Goal: Information Seeking & Learning: Learn about a topic

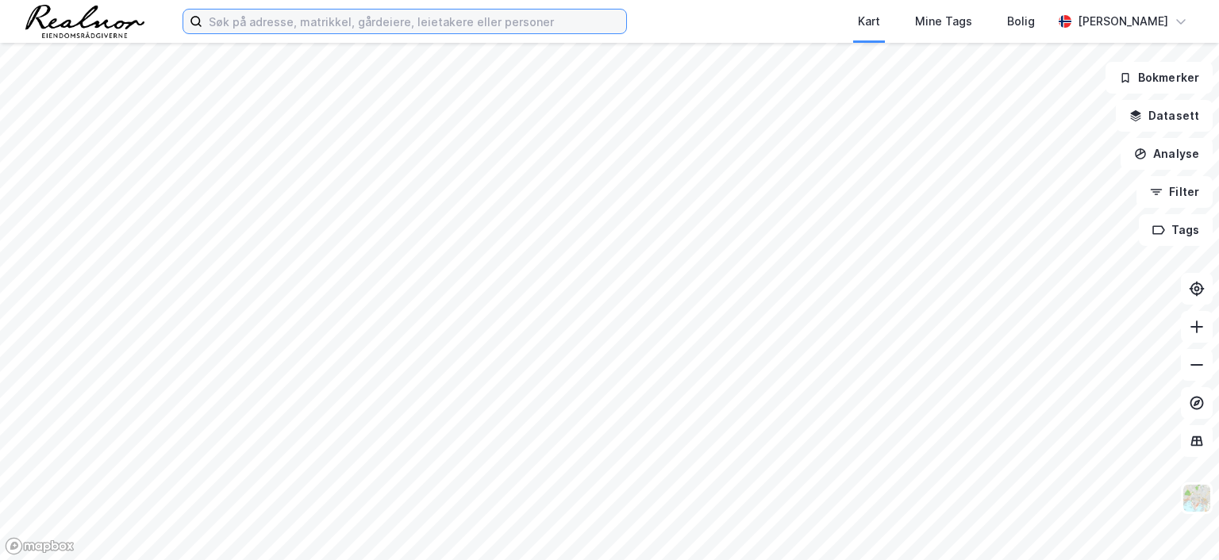
click at [317, 22] on input at bounding box center [414, 22] width 424 height 24
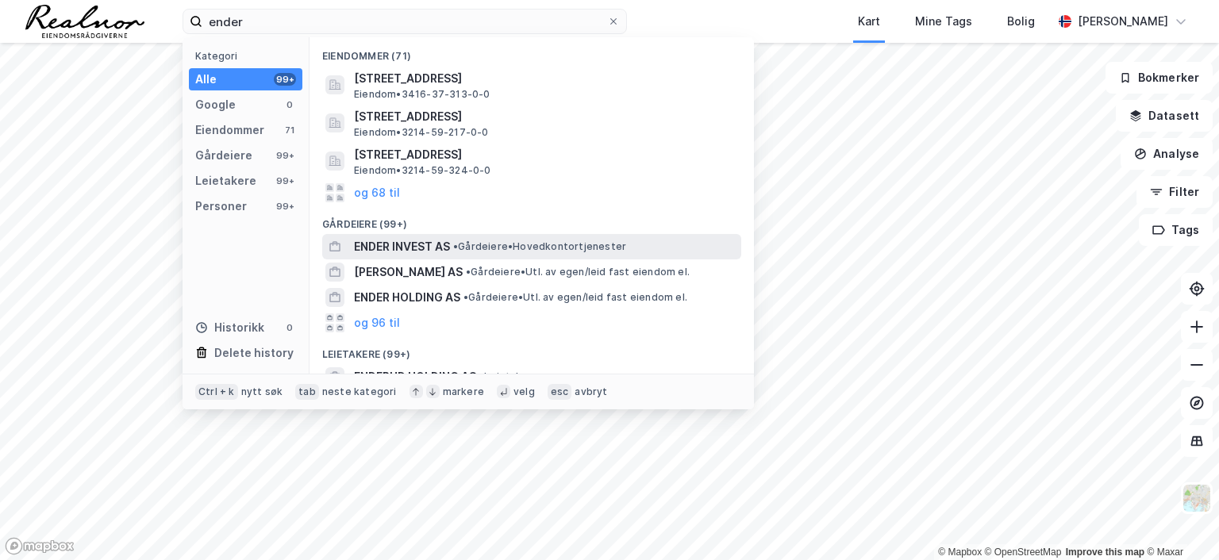
click at [449, 244] on span "ENDER INVEST AS" at bounding box center [402, 246] width 96 height 19
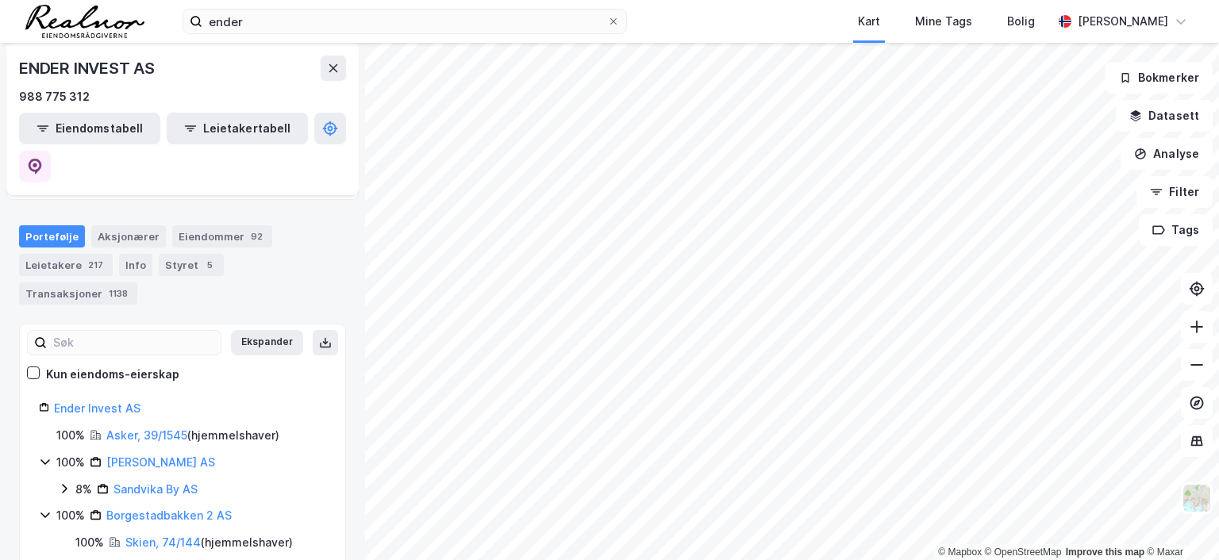
scroll to position [115, 0]
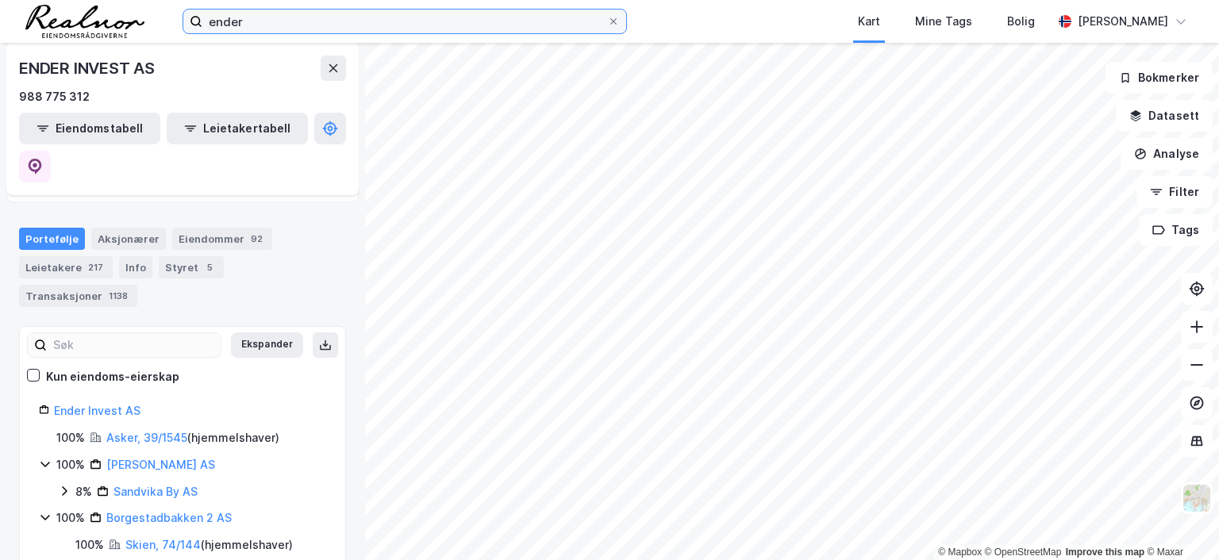
click at [300, 25] on input "ender" at bounding box center [404, 22] width 405 height 24
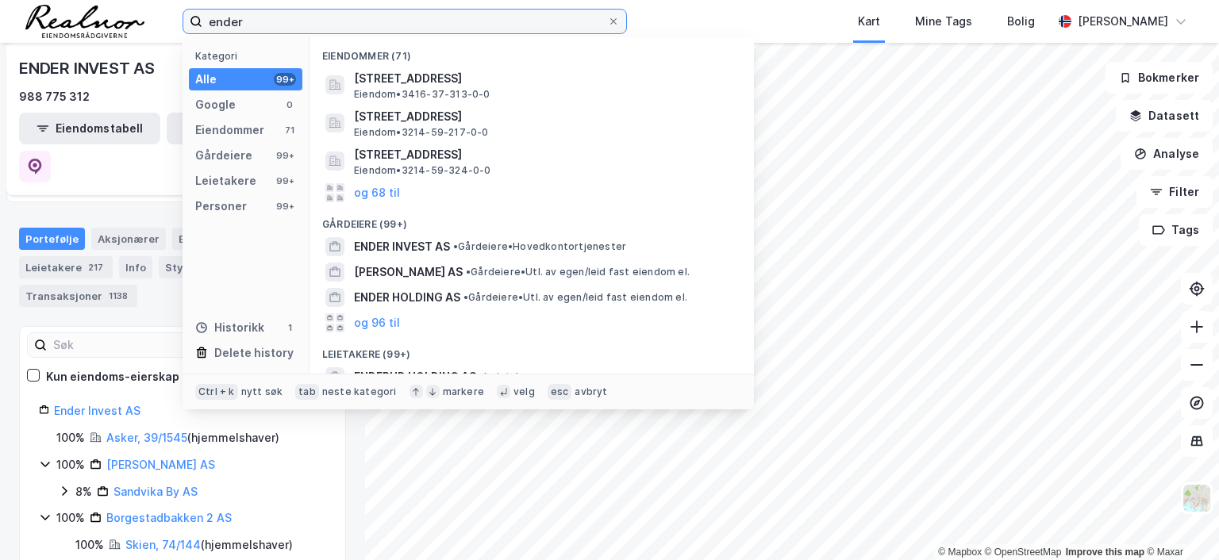
drag, startPoint x: 281, startPoint y: 20, endPoint x: 148, endPoint y: 19, distance: 132.5
click at [148, 19] on div "ender Kategori Alle 99+ Google 0 Eiendommer 71 Gårdeiere 99+ Leietakere 99+ Per…" at bounding box center [609, 21] width 1219 height 43
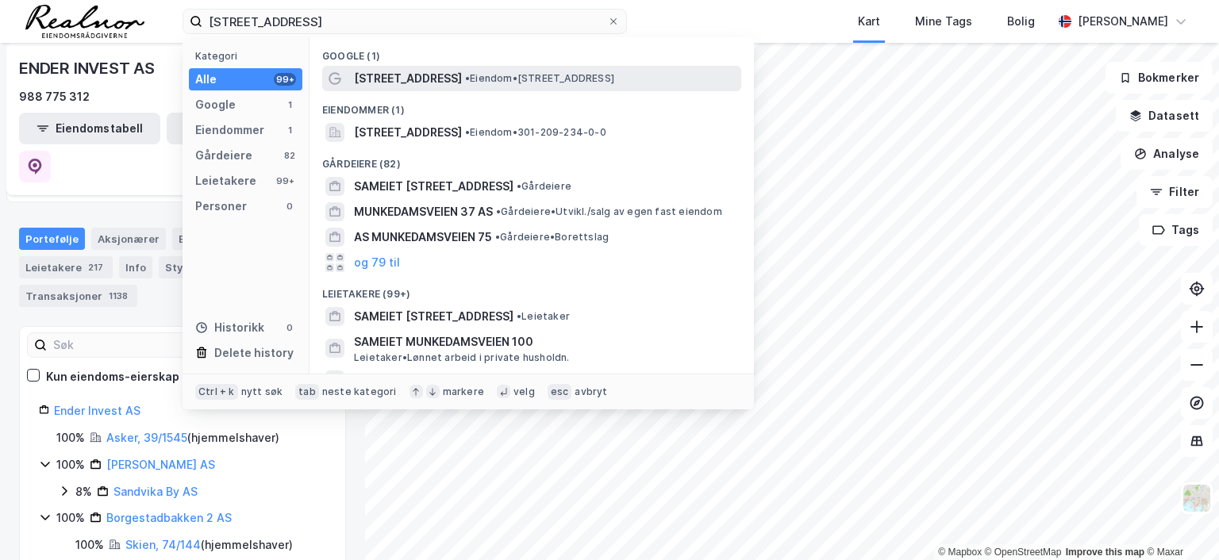
click at [412, 80] on span "[STREET_ADDRESS]" at bounding box center [408, 78] width 108 height 19
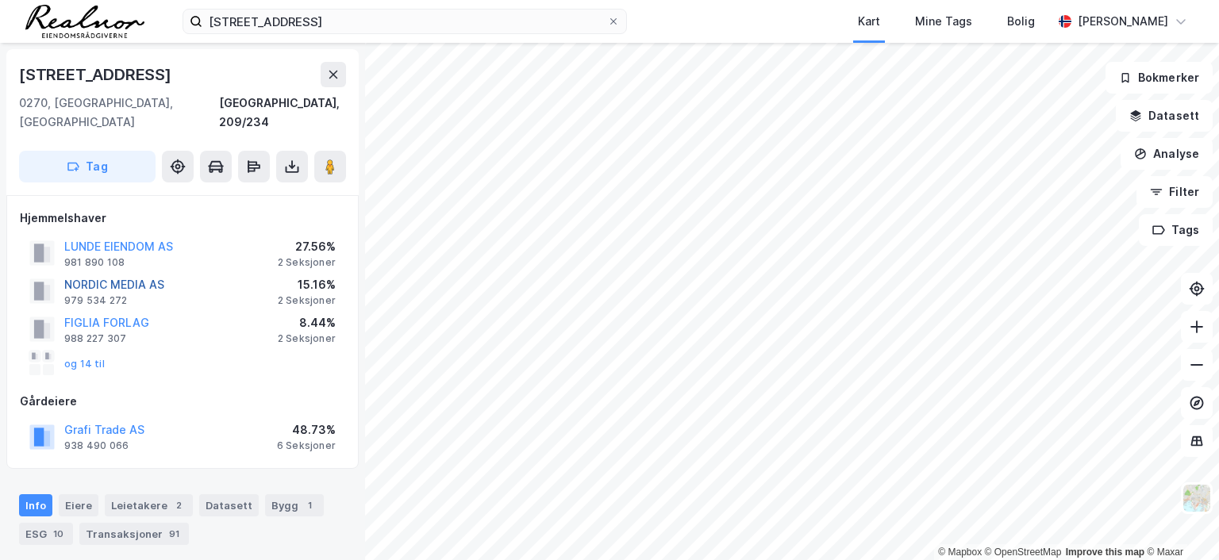
click at [0, 0] on button "NORDIC MEDIA AS" at bounding box center [0, 0] width 0 height 0
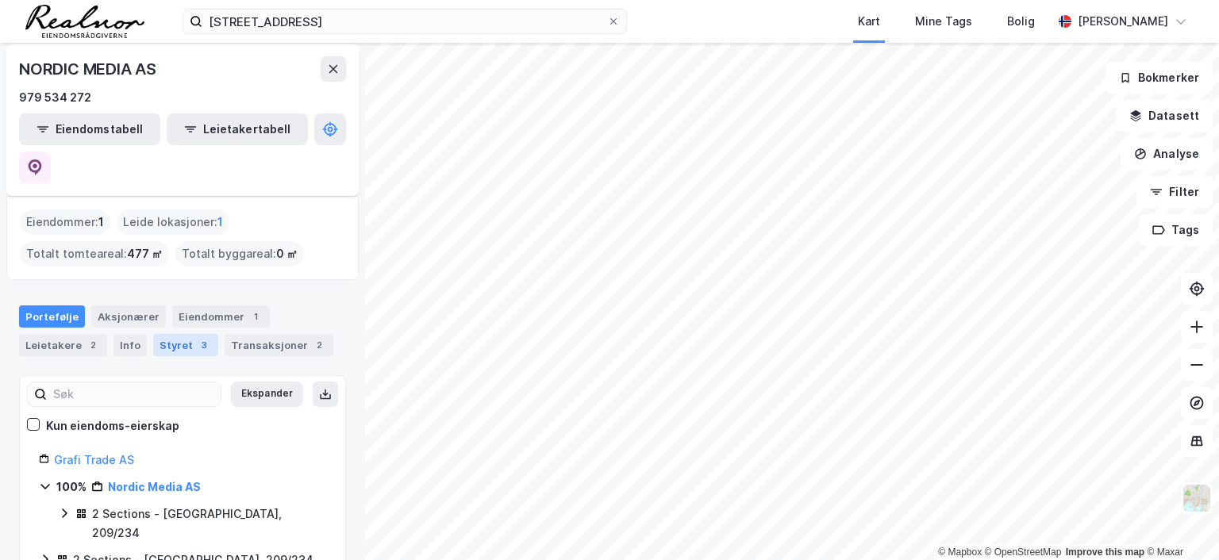
scroll to position [79, 0]
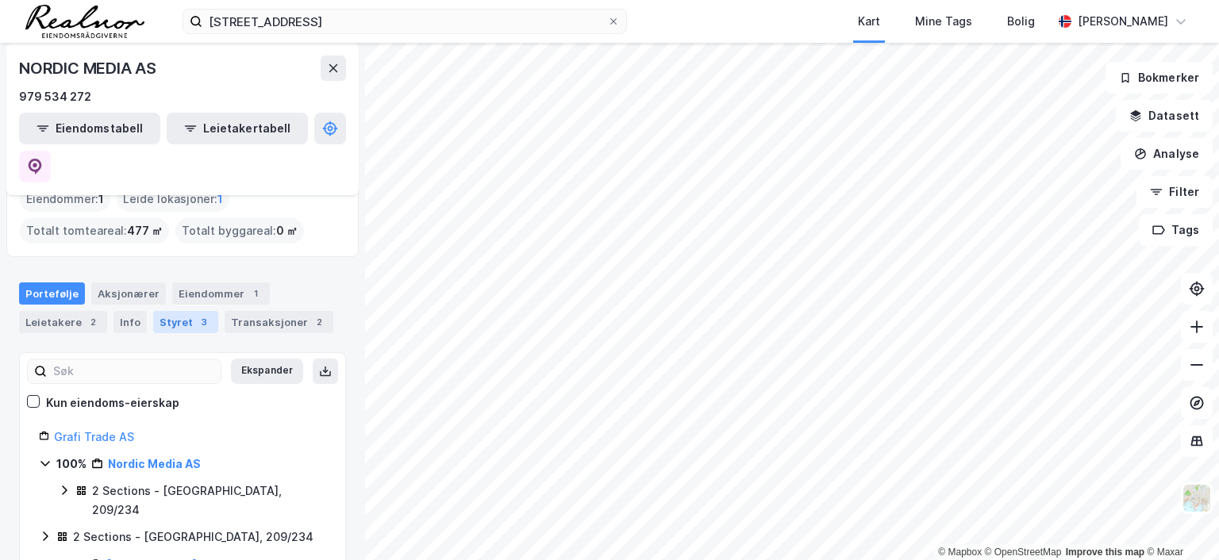
click at [180, 311] on div "Styret 3" at bounding box center [185, 322] width 65 height 22
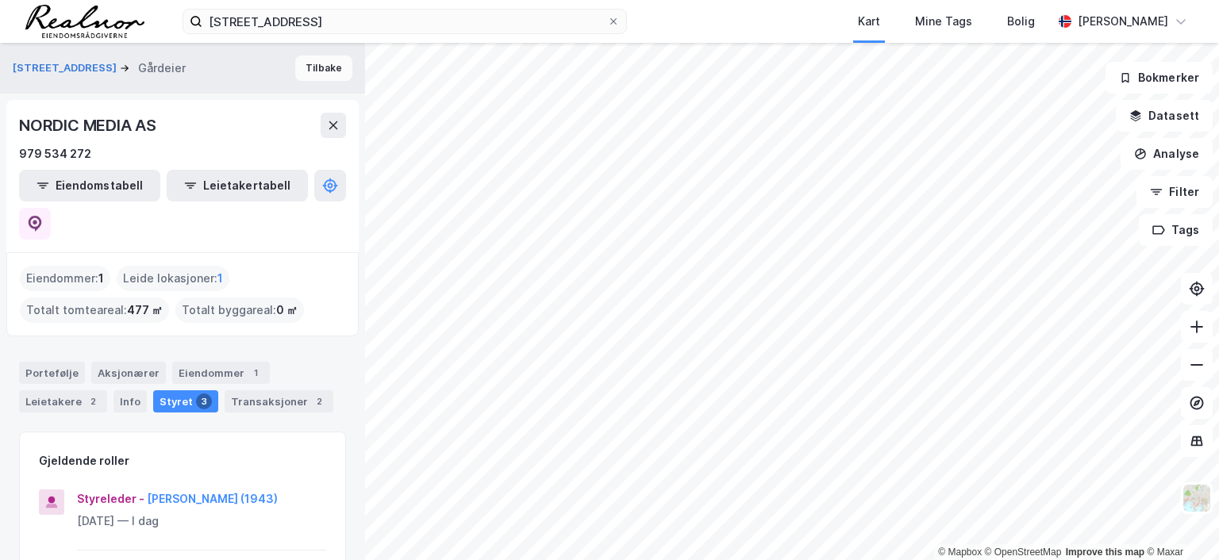
click at [313, 63] on button "Tilbake" at bounding box center [323, 68] width 57 height 25
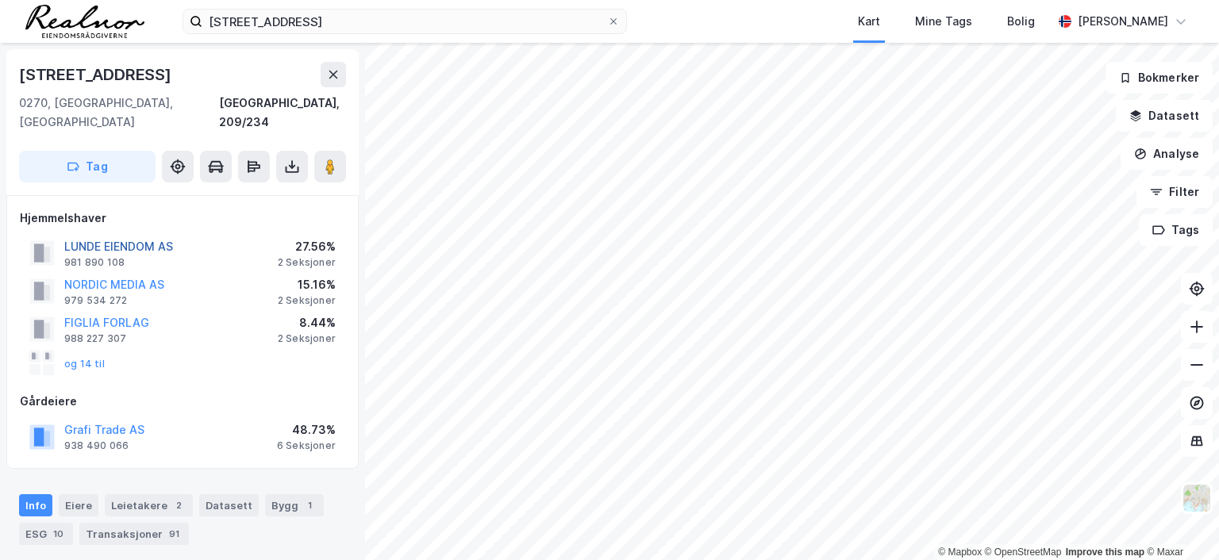
click at [0, 0] on button "LUNDE EIENDOM AS" at bounding box center [0, 0] width 0 height 0
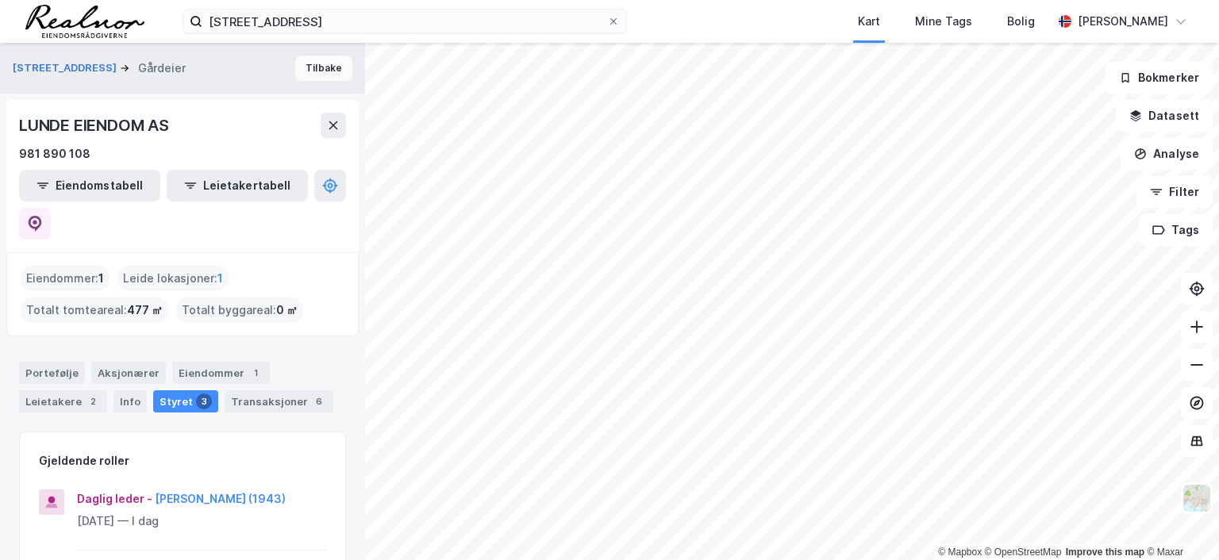
click at [312, 67] on button "Tilbake" at bounding box center [323, 68] width 57 height 25
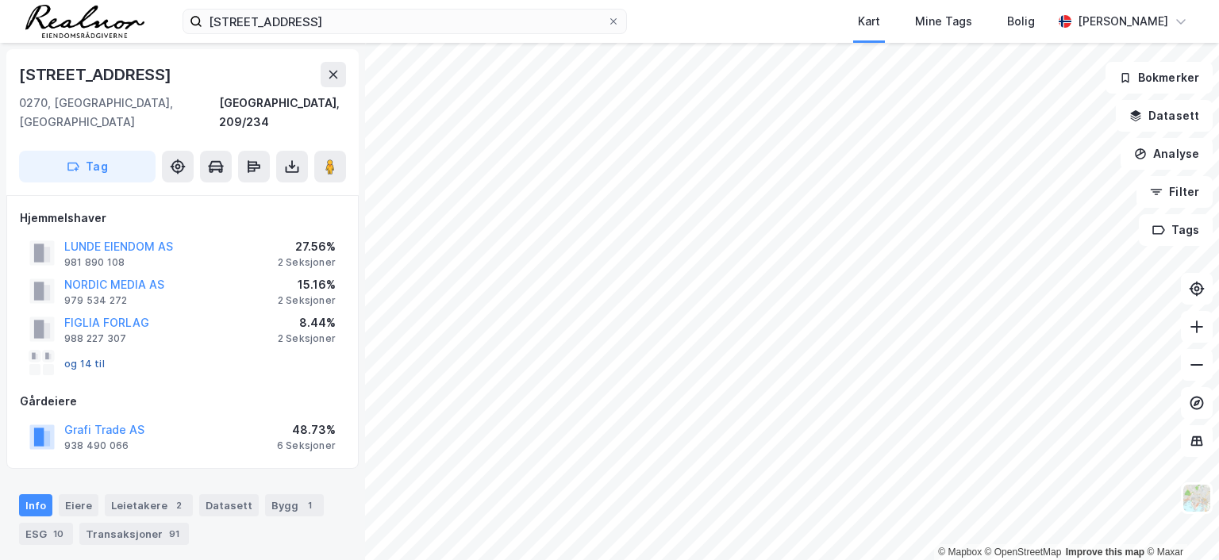
click at [0, 0] on button "og 14 til" at bounding box center [0, 0] width 0 height 0
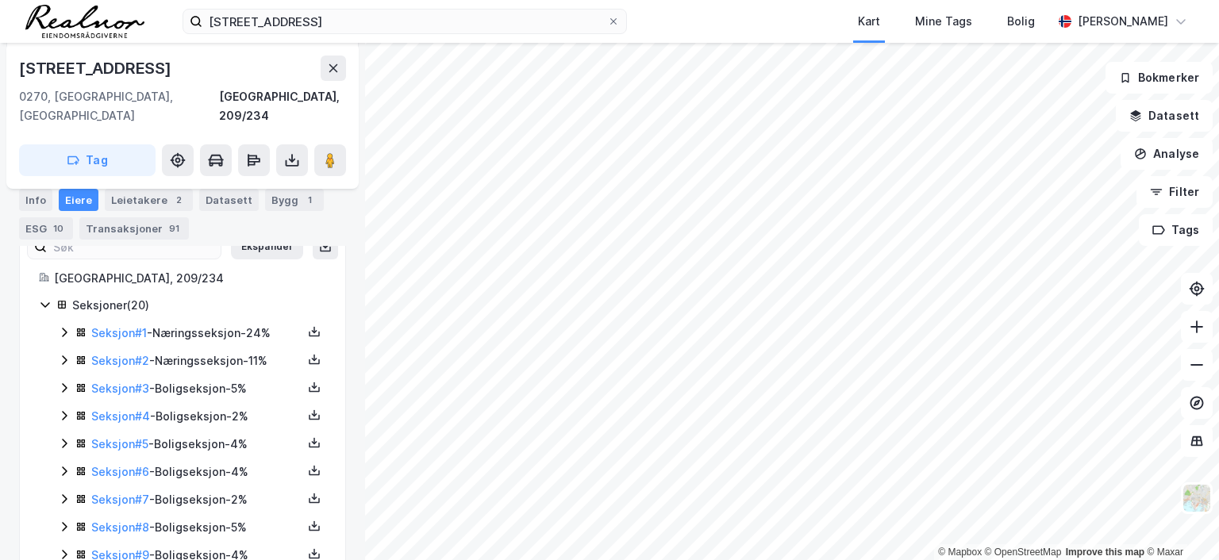
scroll to position [494, 0]
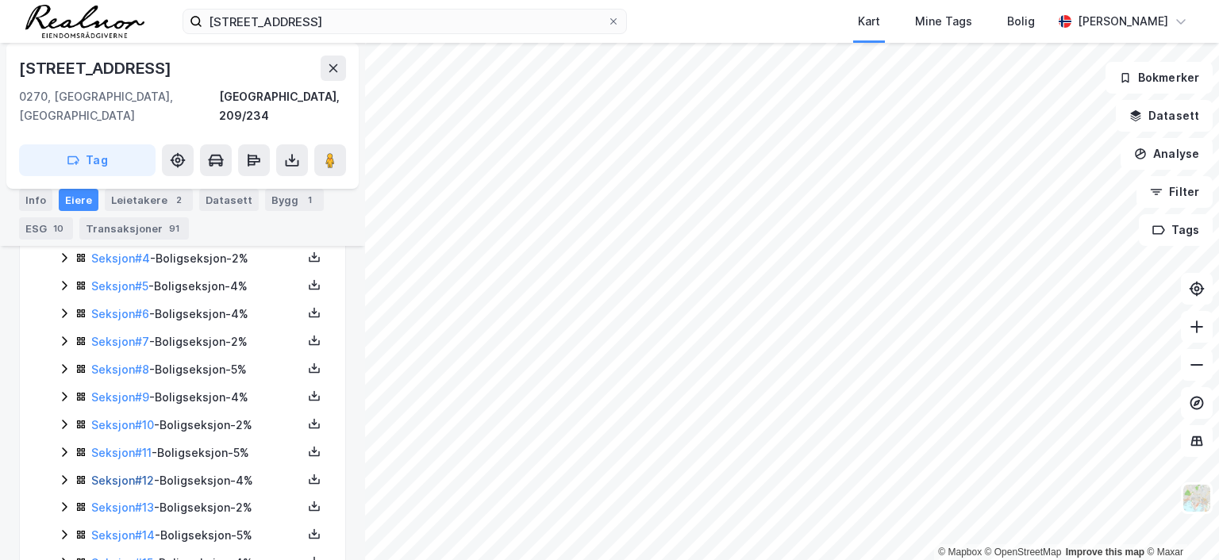
click at [120, 474] on link "Seksjon # 12" at bounding box center [122, 480] width 63 height 13
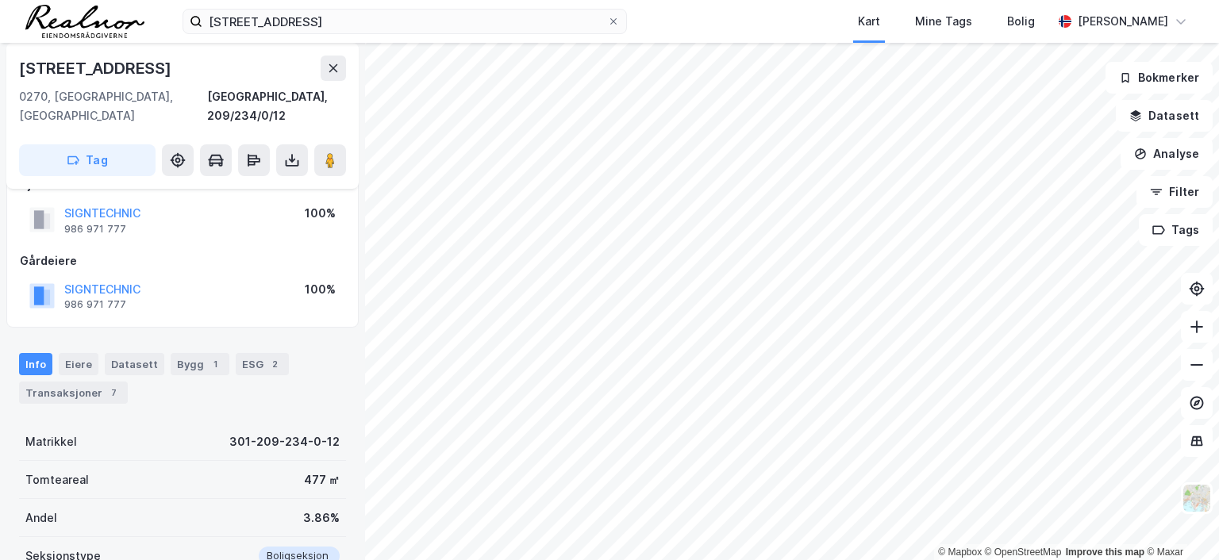
scroll to position [159, 0]
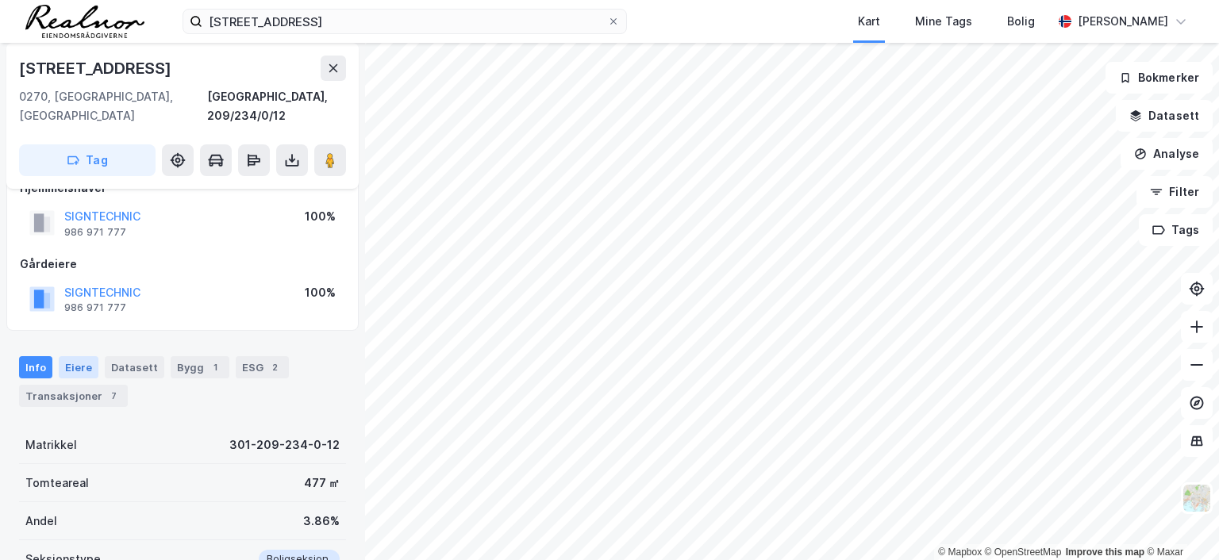
click at [77, 356] on div "Eiere" at bounding box center [79, 367] width 40 height 22
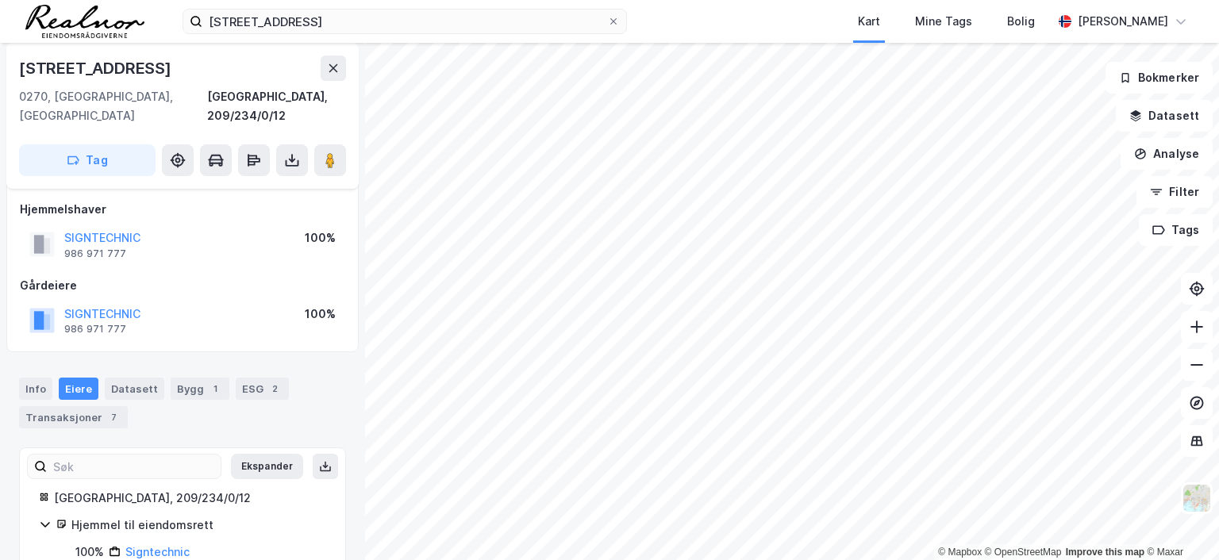
scroll to position [159, 0]
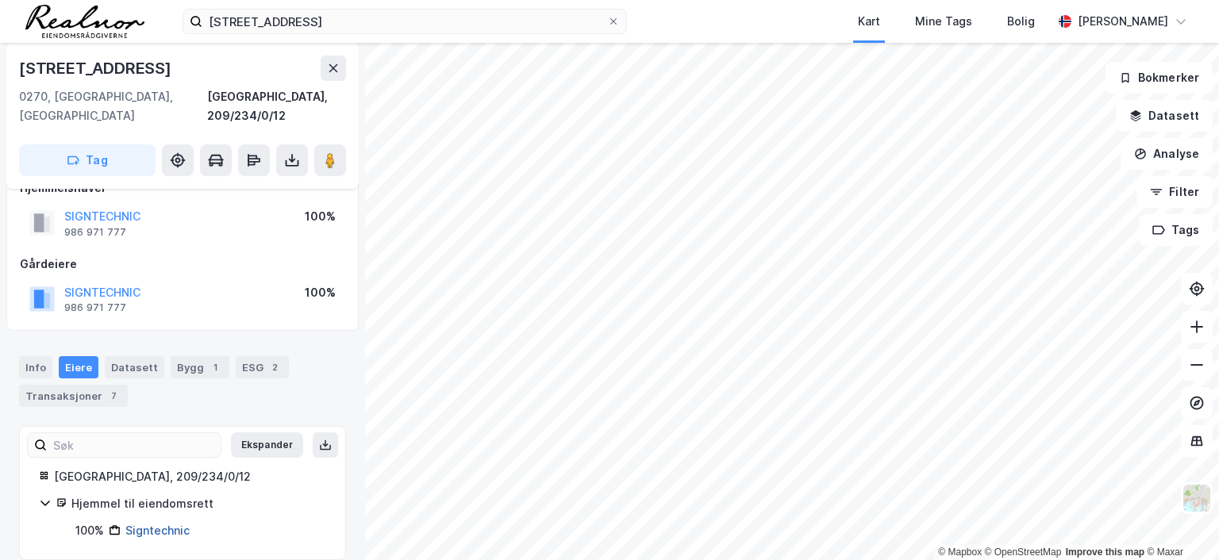
click at [156, 524] on link "Signtechnic" at bounding box center [157, 530] width 64 height 13
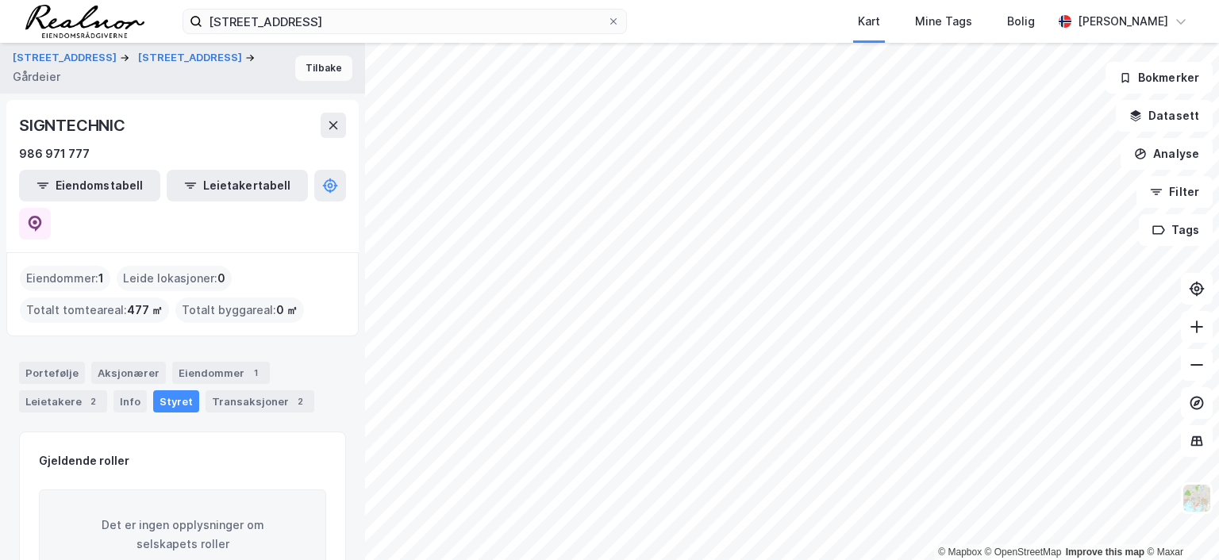
click at [317, 64] on button "Tilbake" at bounding box center [323, 68] width 57 height 25
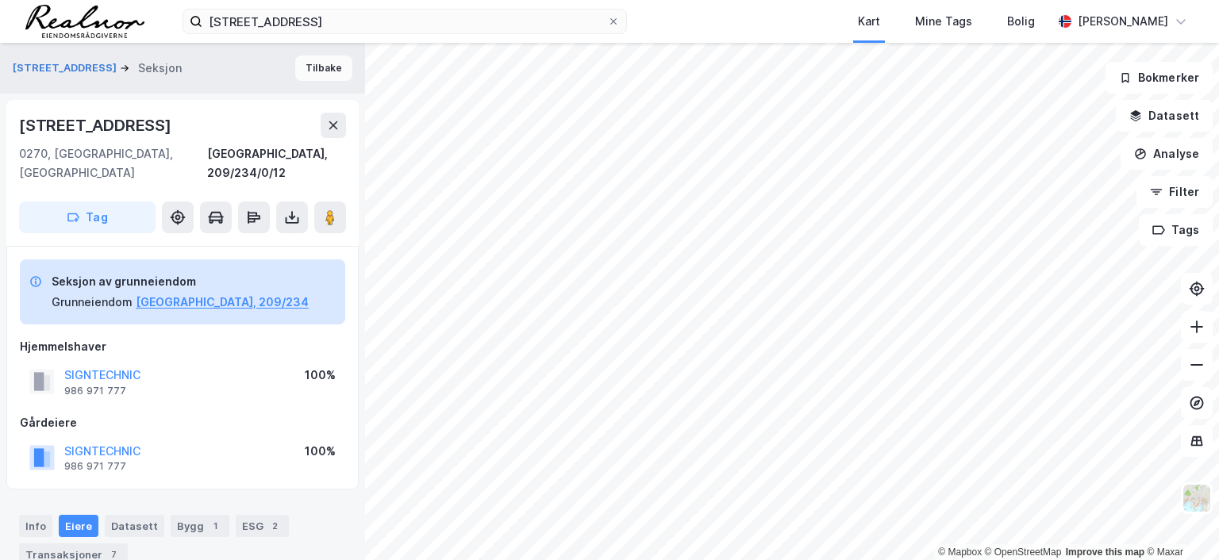
click at [317, 61] on button "Tilbake" at bounding box center [323, 68] width 57 height 25
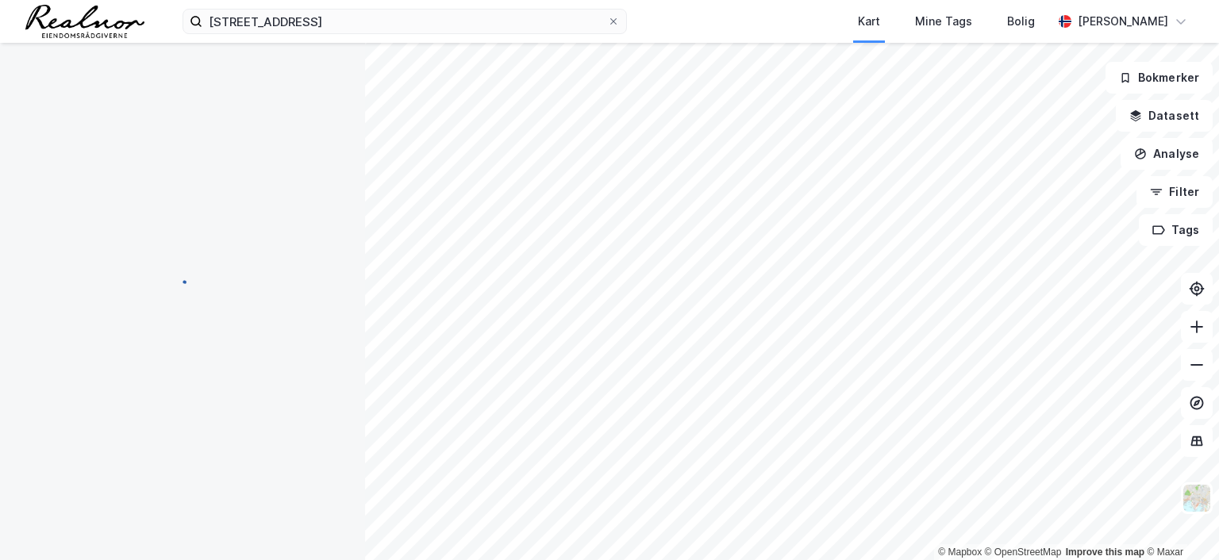
scroll to position [2, 0]
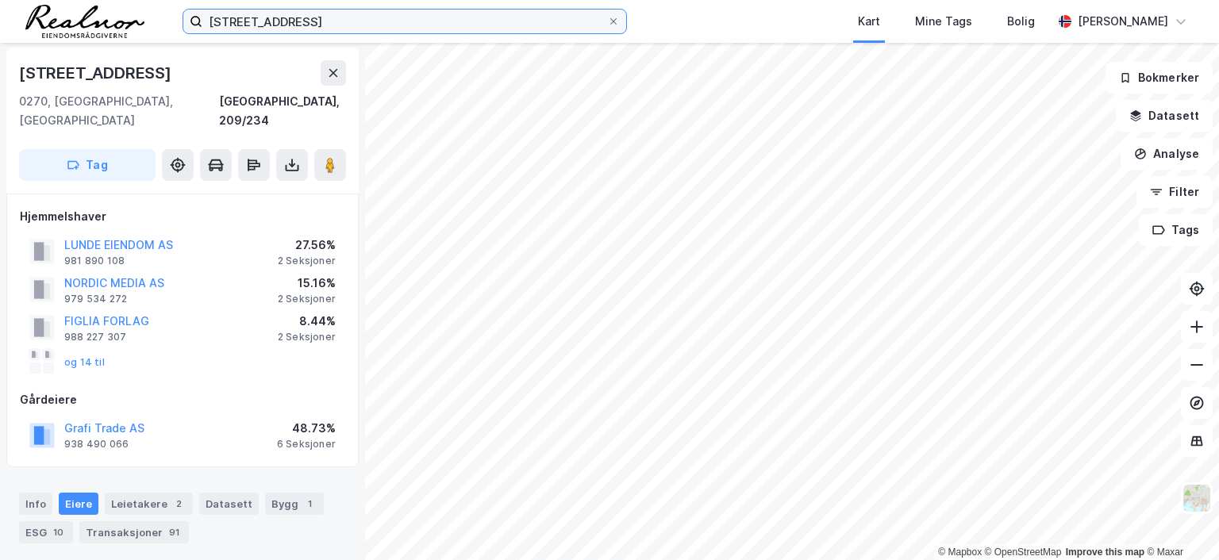
click at [336, 18] on input "[STREET_ADDRESS]" at bounding box center [404, 22] width 405 height 24
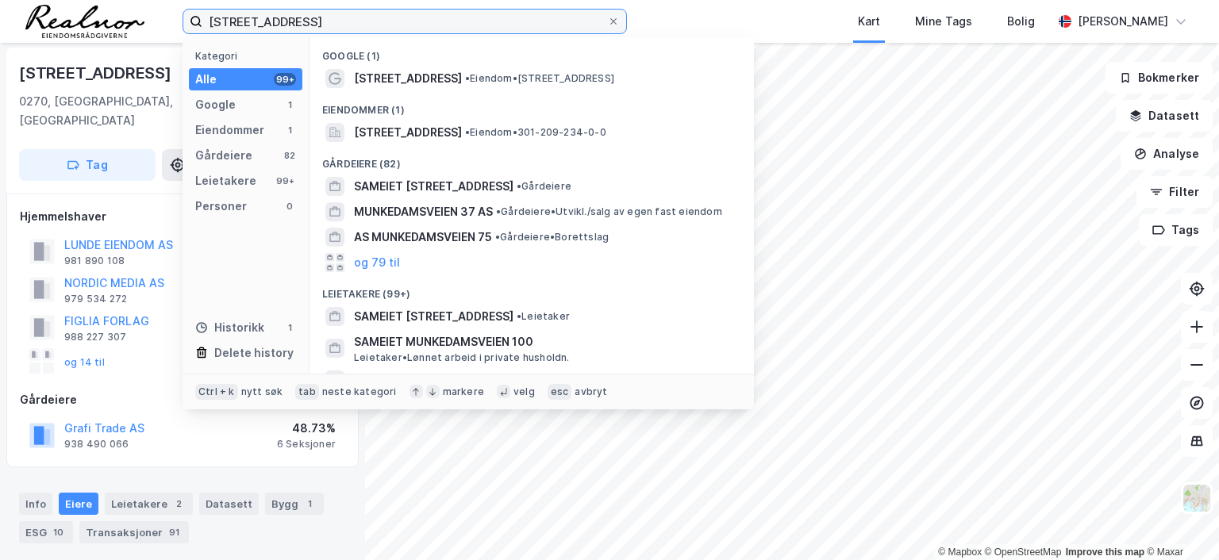
drag, startPoint x: 355, startPoint y: 20, endPoint x: 146, endPoint y: -7, distance: 210.4
click at [146, 0] on html "munkedamsveien 57 Kategori Alle 99+ Google 1 Eiendommer 1 Gårdeiere 82 Leietake…" at bounding box center [609, 280] width 1219 height 560
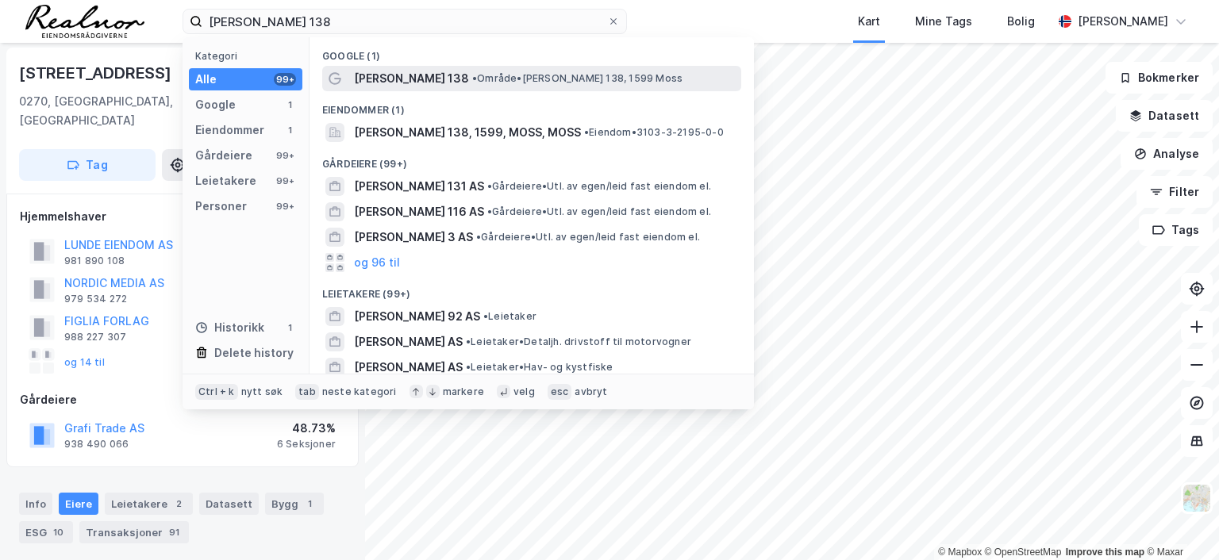
click at [407, 83] on span "[PERSON_NAME] 138" at bounding box center [411, 78] width 115 height 19
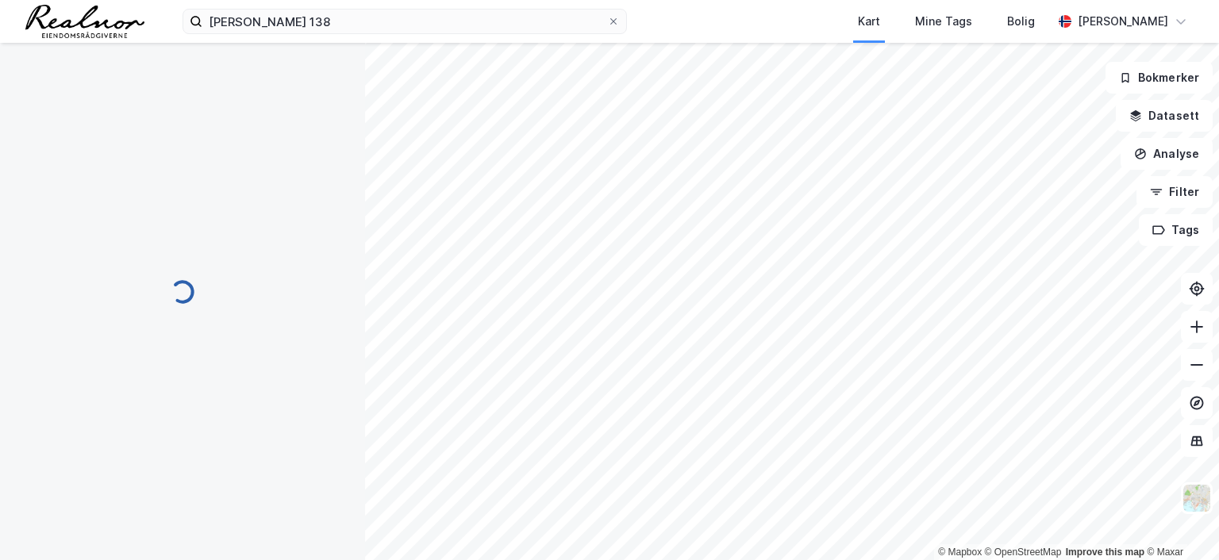
scroll to position [2, 0]
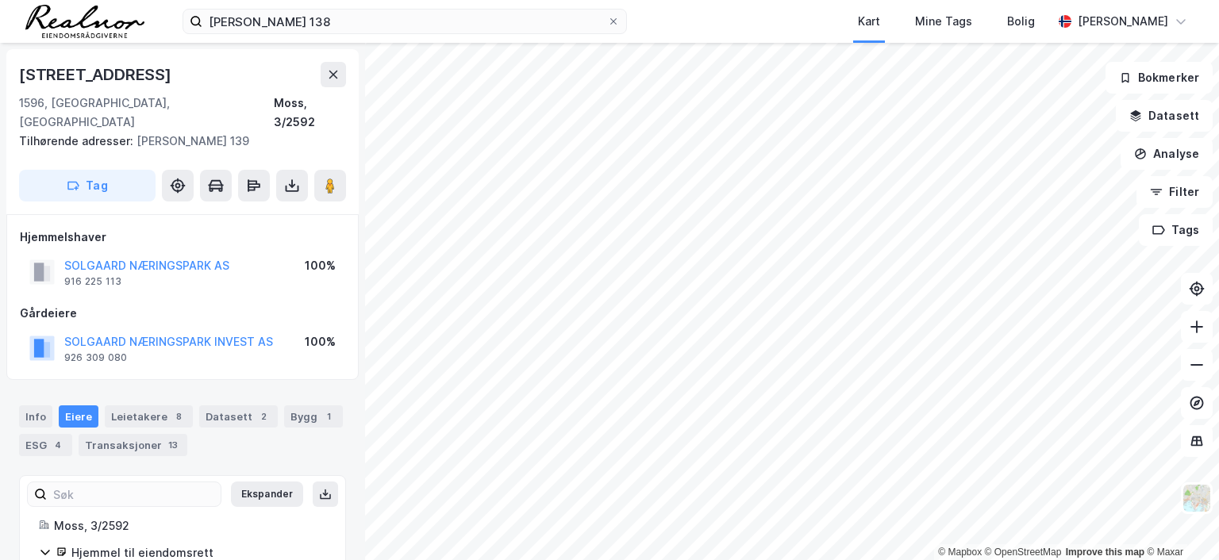
scroll to position [2, 0]
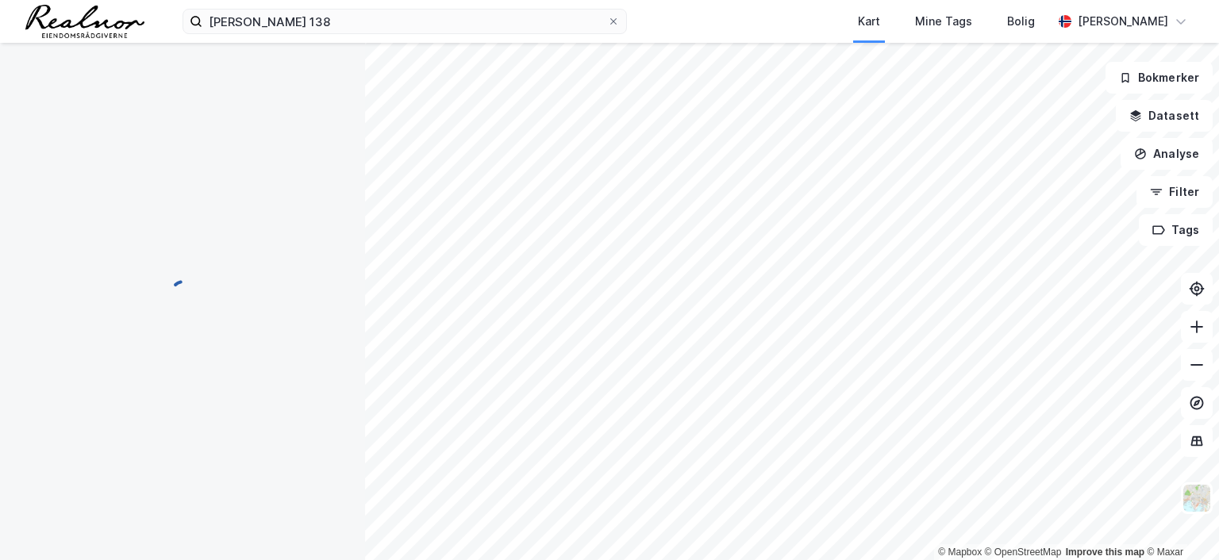
scroll to position [2, 0]
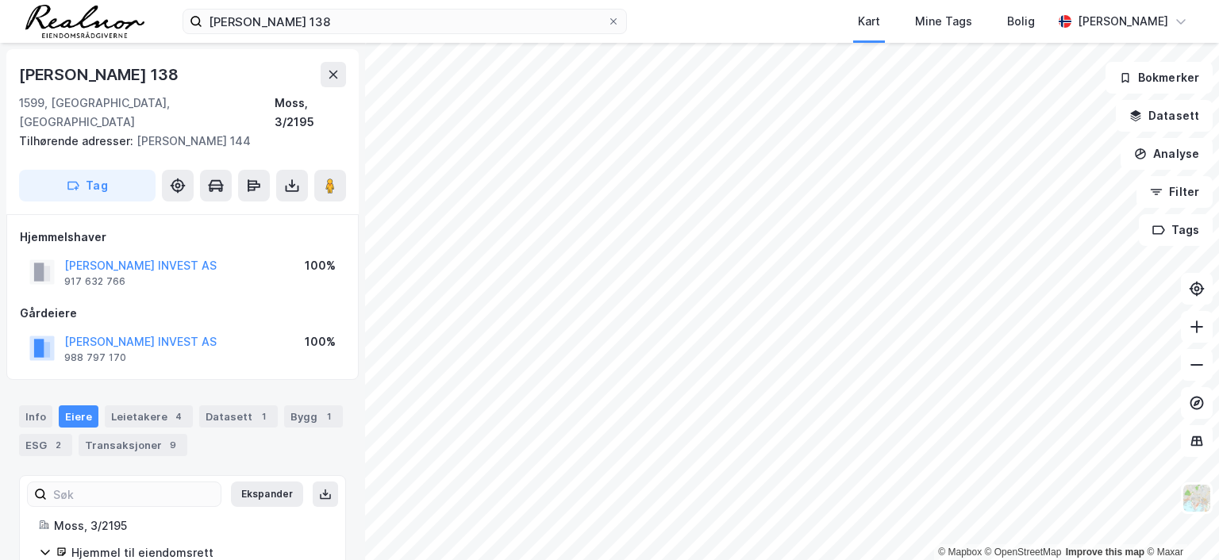
scroll to position [2, 0]
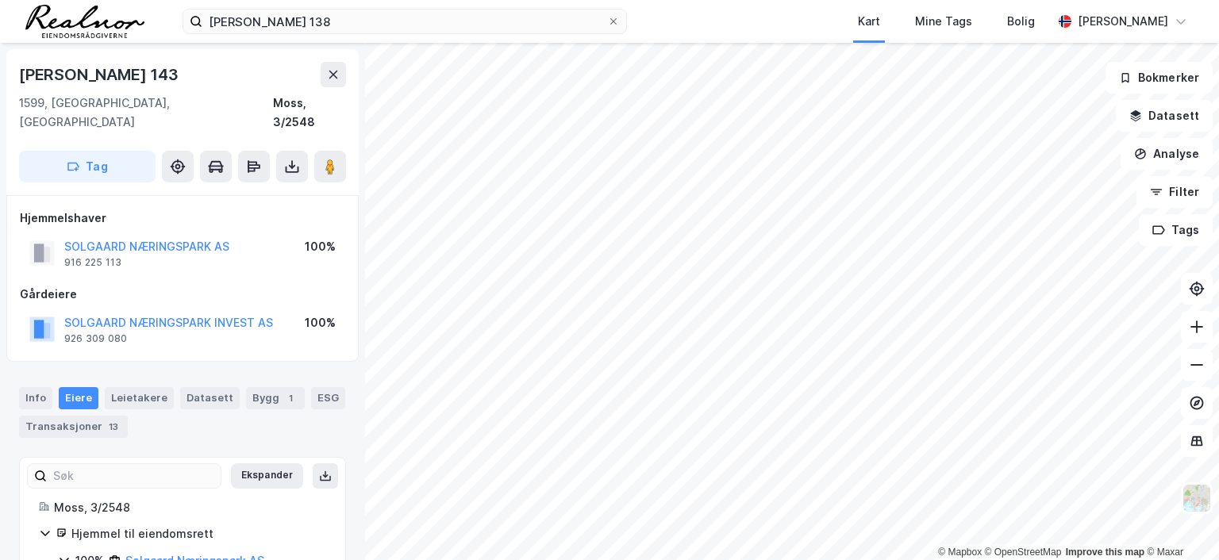
scroll to position [2, 0]
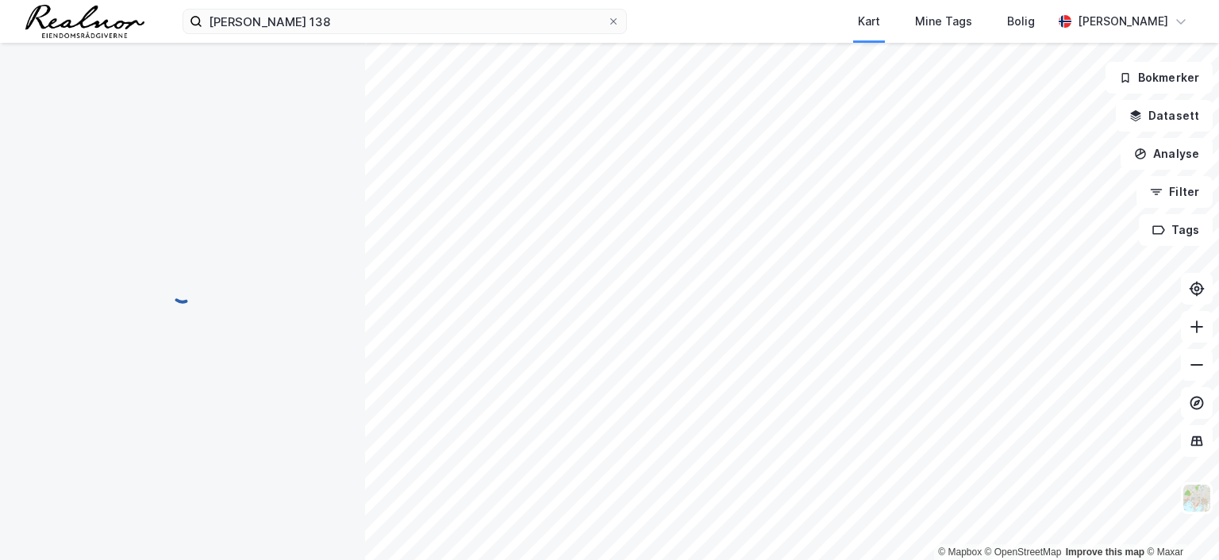
scroll to position [2, 0]
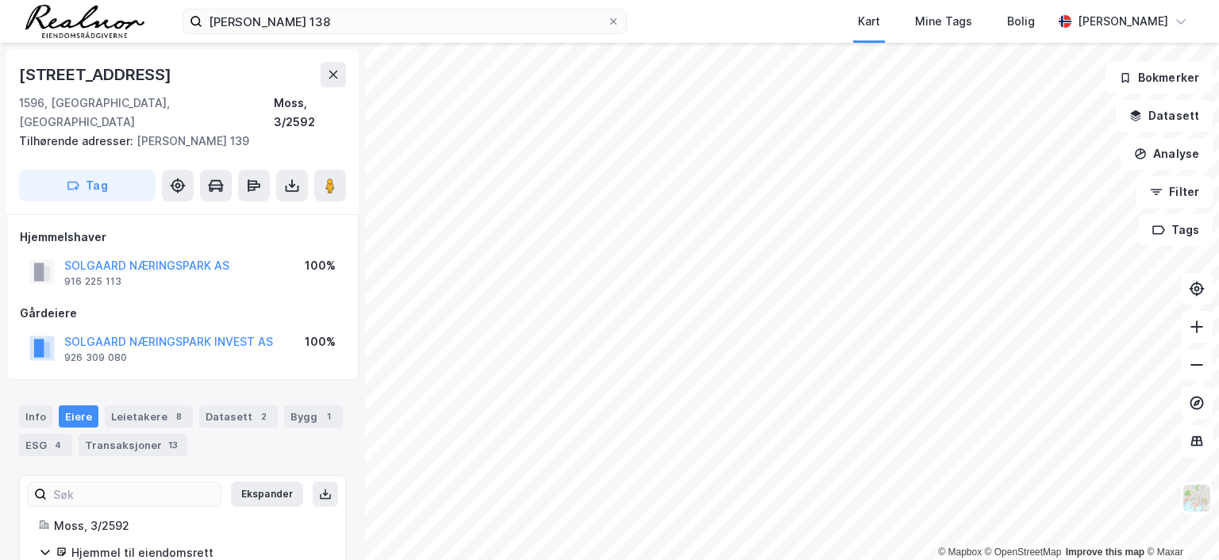
scroll to position [2, 0]
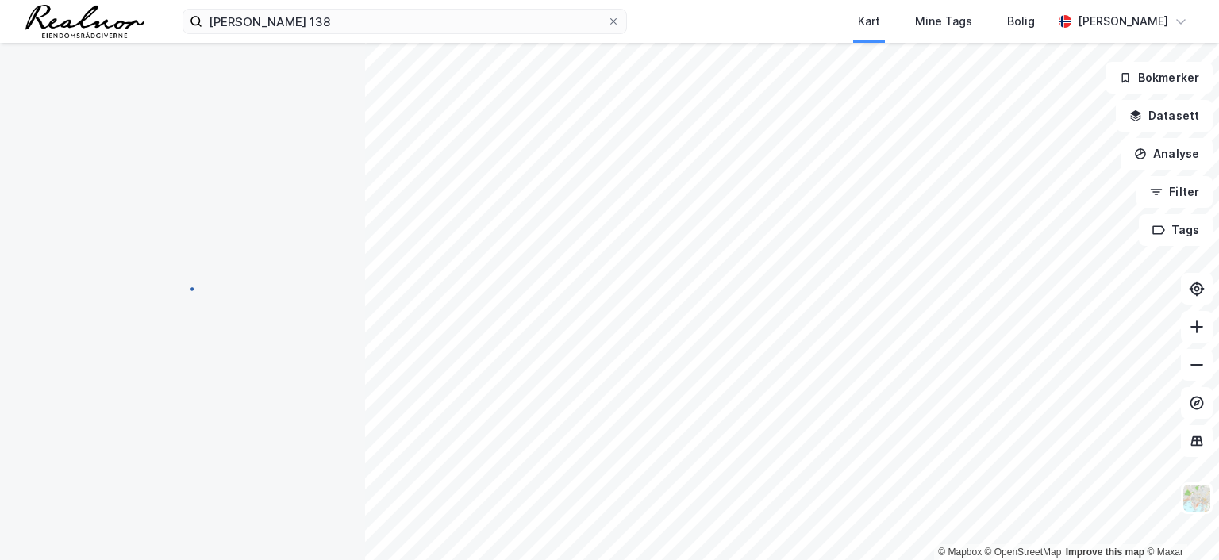
scroll to position [2, 0]
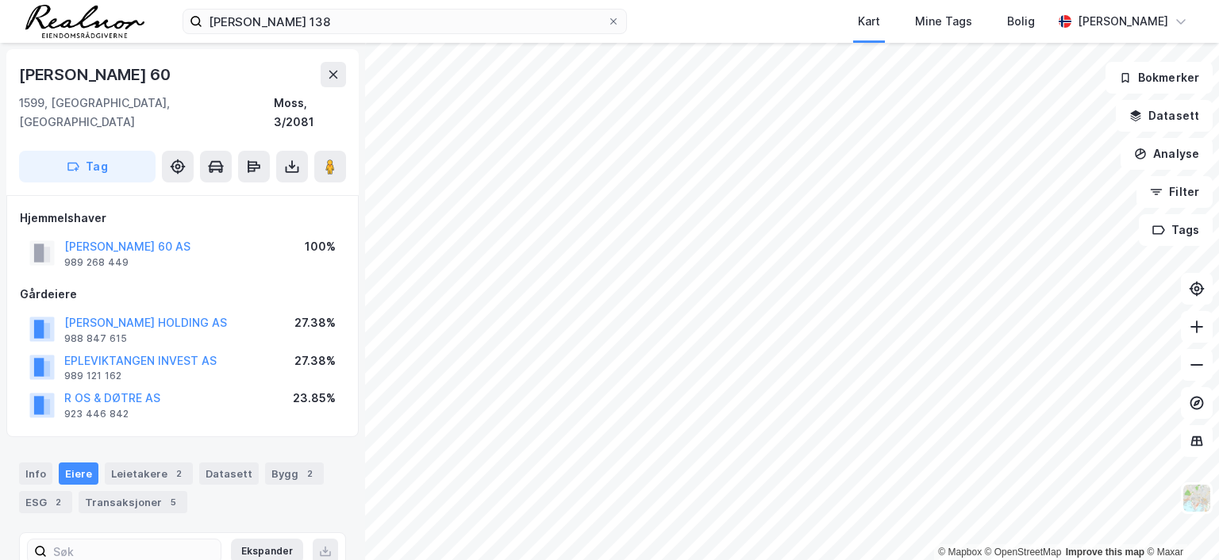
scroll to position [2, 0]
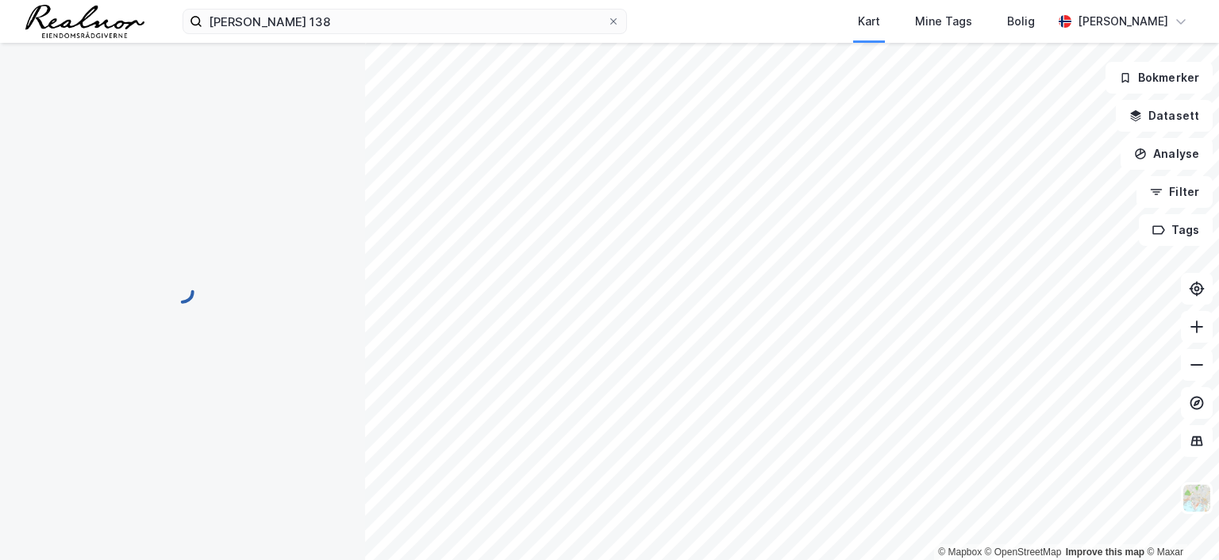
scroll to position [2, 0]
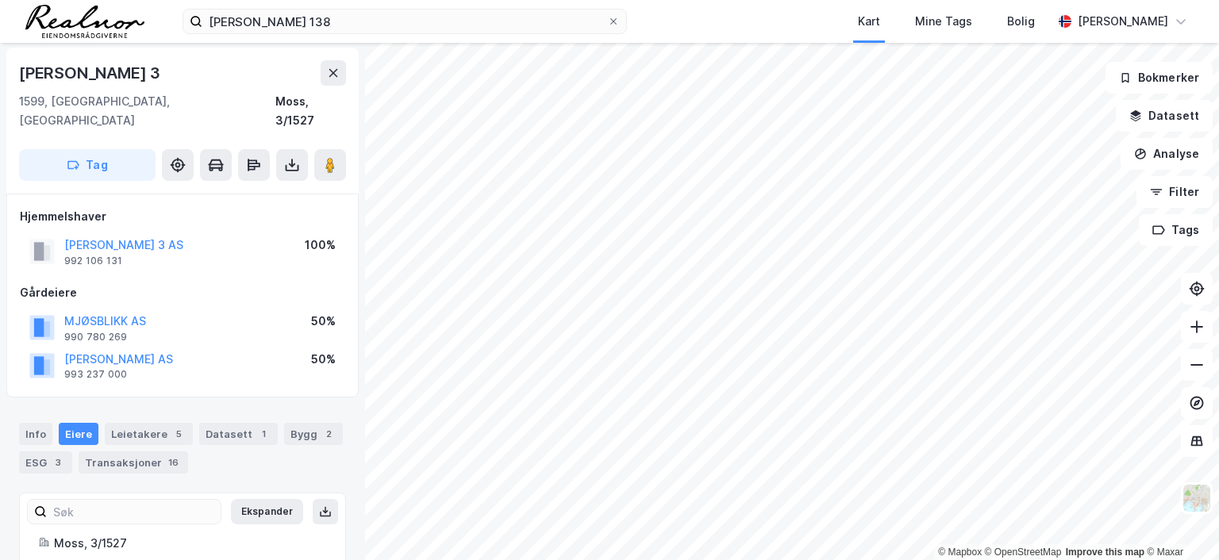
scroll to position [2, 0]
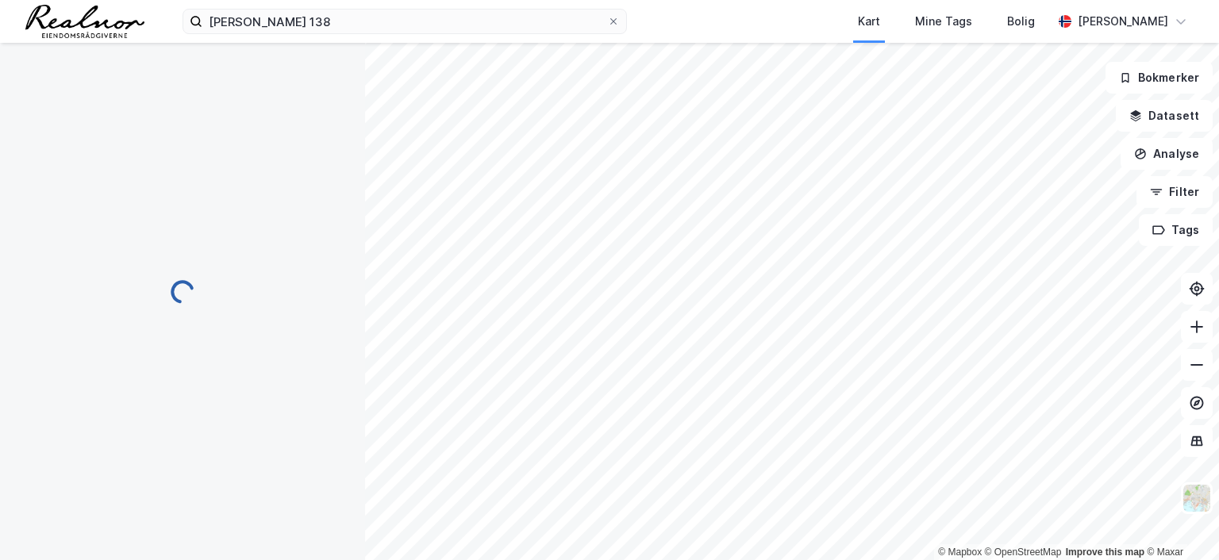
scroll to position [2, 0]
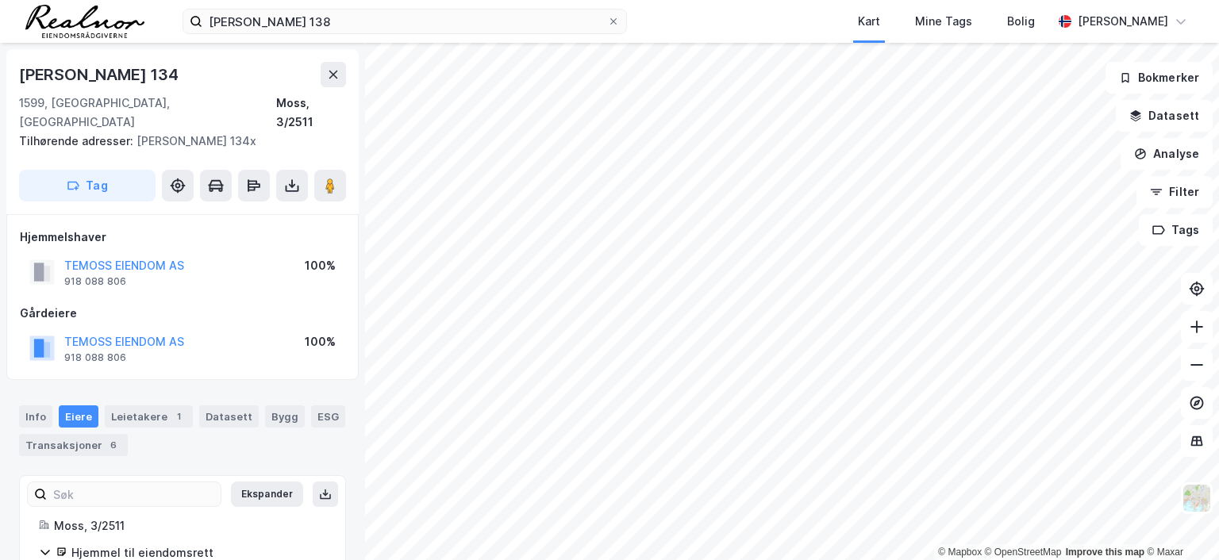
scroll to position [2, 0]
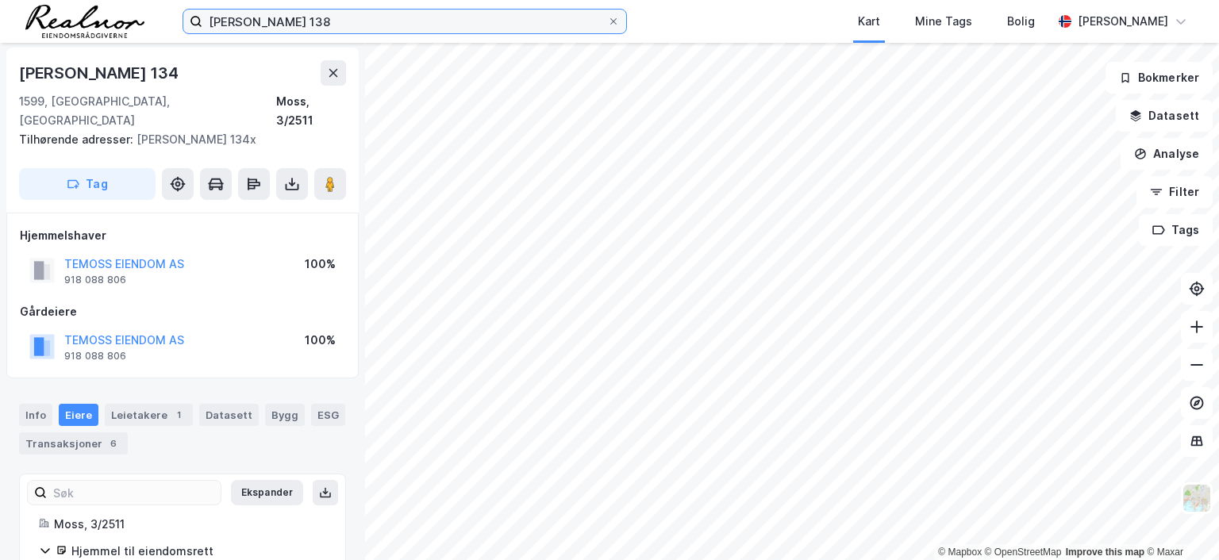
click at [321, 18] on input "[PERSON_NAME] 138" at bounding box center [404, 22] width 405 height 24
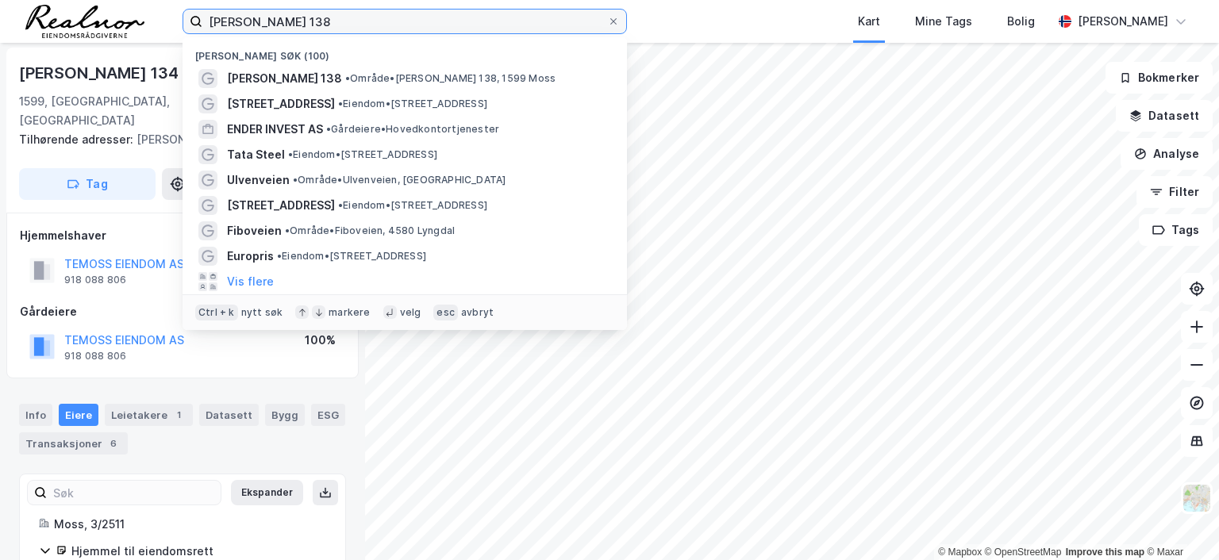
drag, startPoint x: 322, startPoint y: 20, endPoint x: 156, endPoint y: 14, distance: 166.7
click at [156, 14] on div "[PERSON_NAME] 138 Nylige søk (100) [PERSON_NAME] 138 • Område • [PERSON_NAME][S…" at bounding box center [609, 21] width 1219 height 43
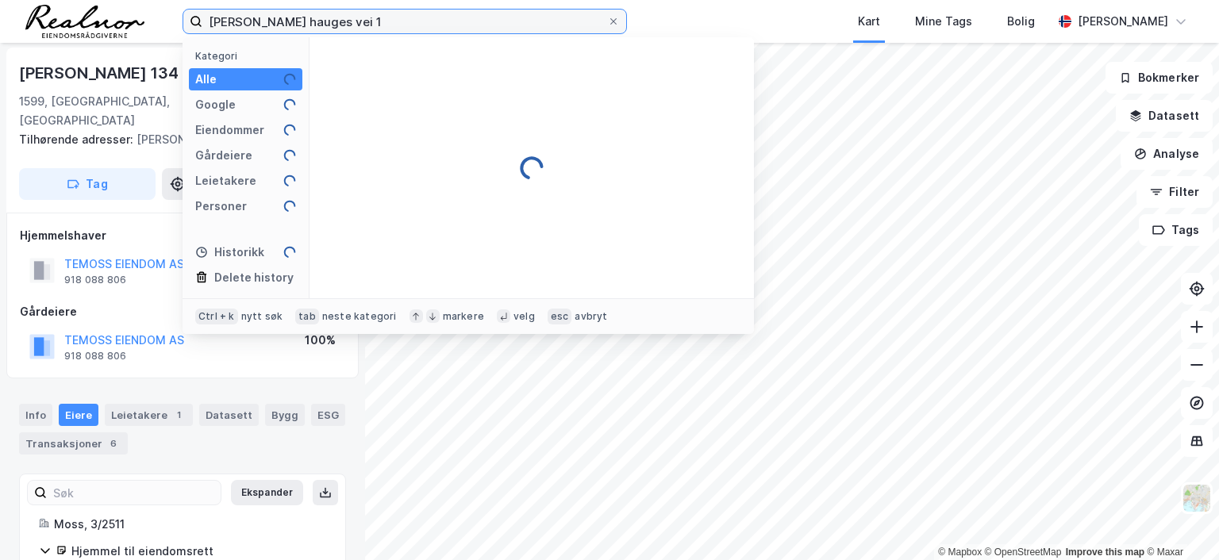
type input "[PERSON_NAME] hauges vei 1"
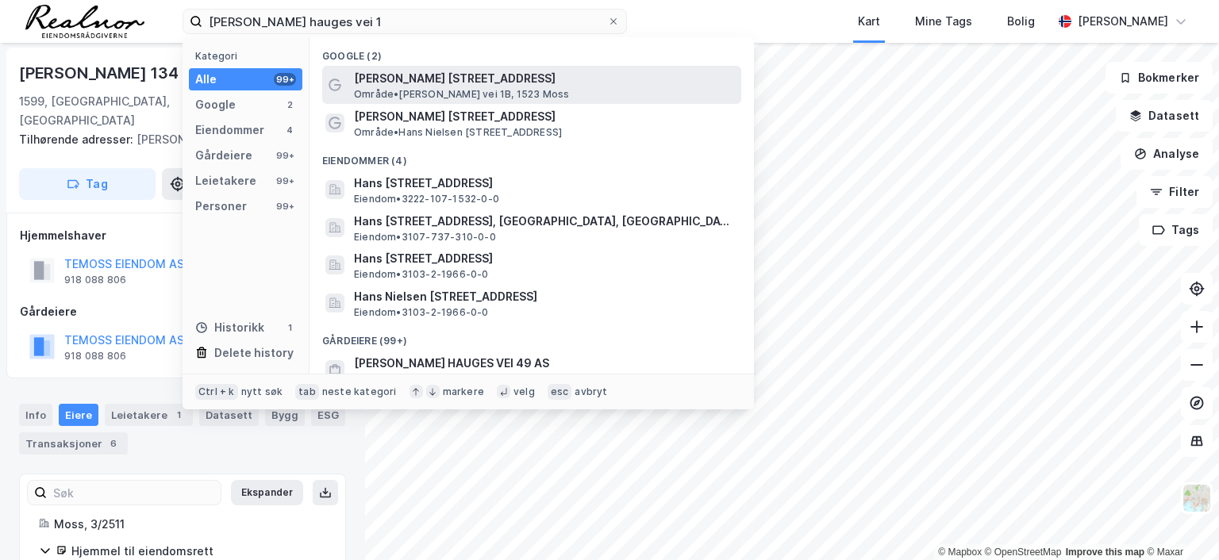
click at [384, 81] on span "[PERSON_NAME] [STREET_ADDRESS]" at bounding box center [544, 78] width 381 height 19
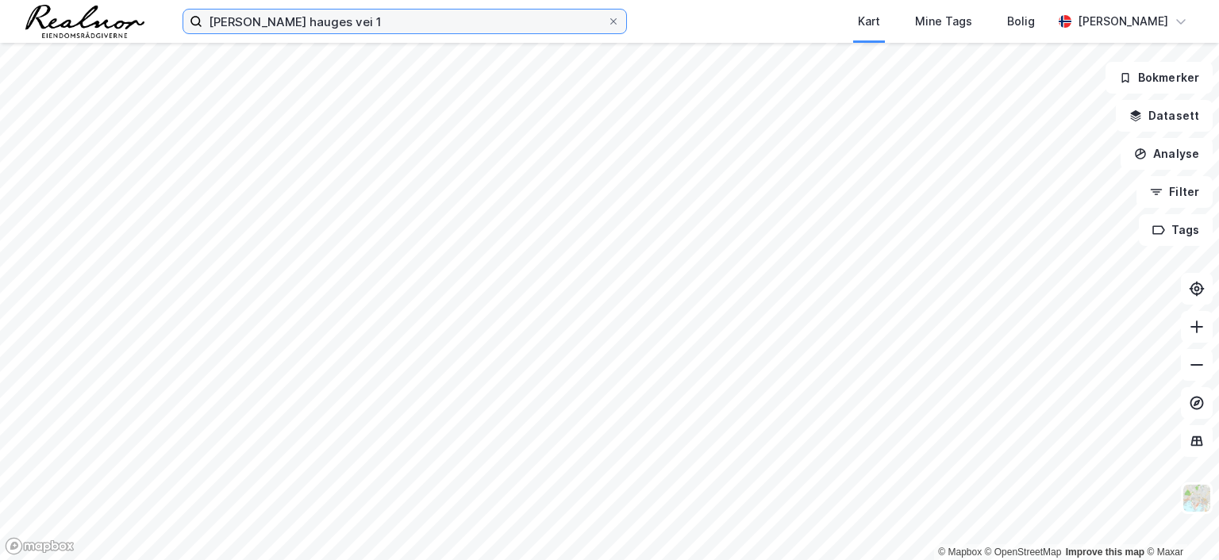
click at [376, 23] on input "[PERSON_NAME] hauges vei 1" at bounding box center [404, 22] width 405 height 24
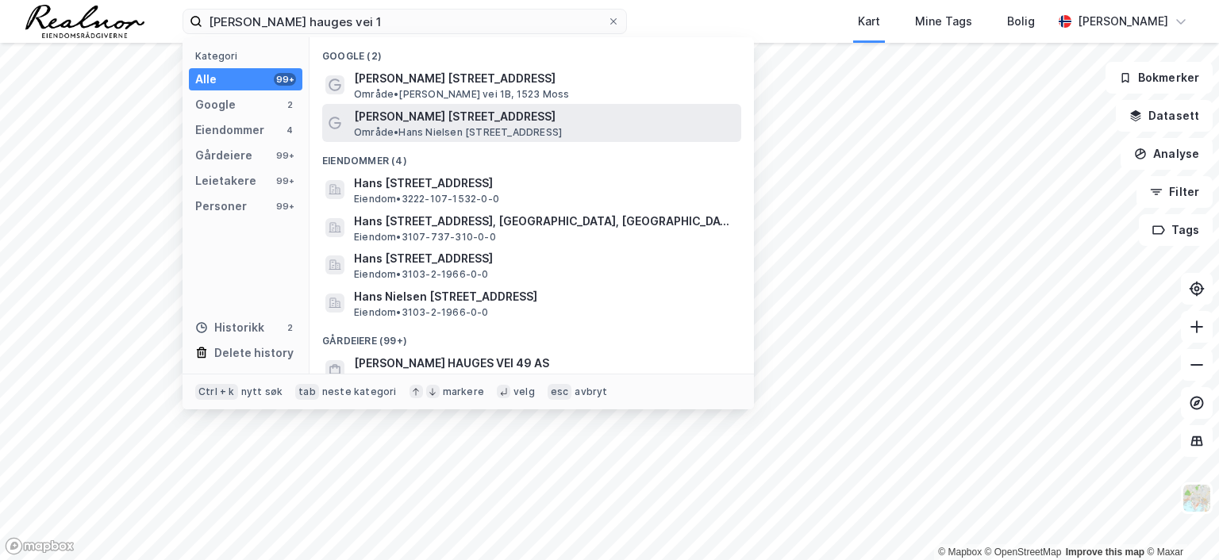
click at [435, 126] on span "Område • [PERSON_NAME][STREET_ADDRESS]" at bounding box center [458, 132] width 208 height 13
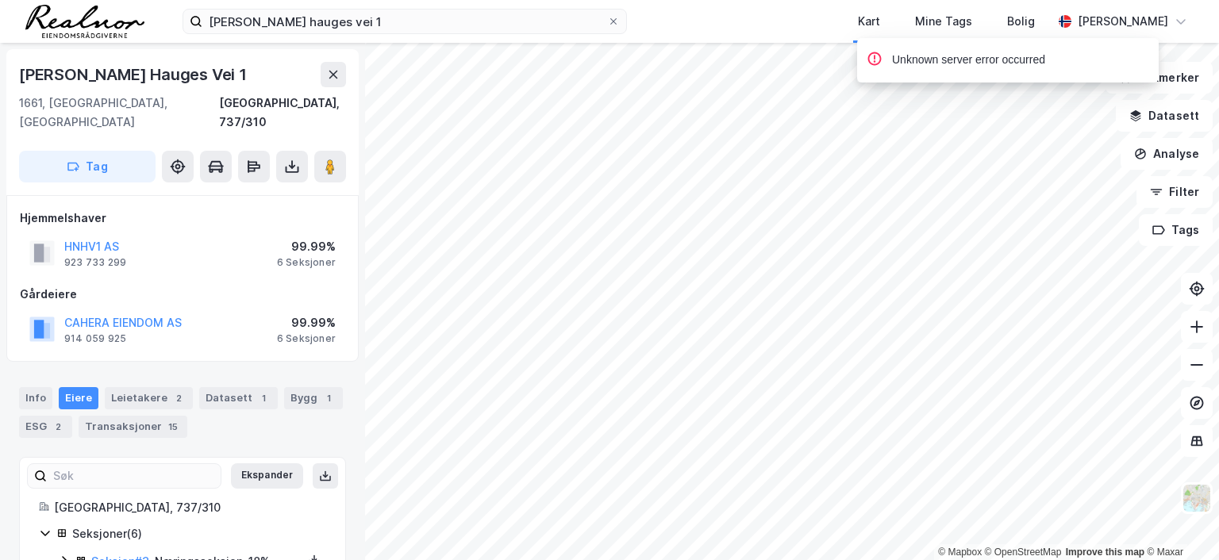
scroll to position [2, 0]
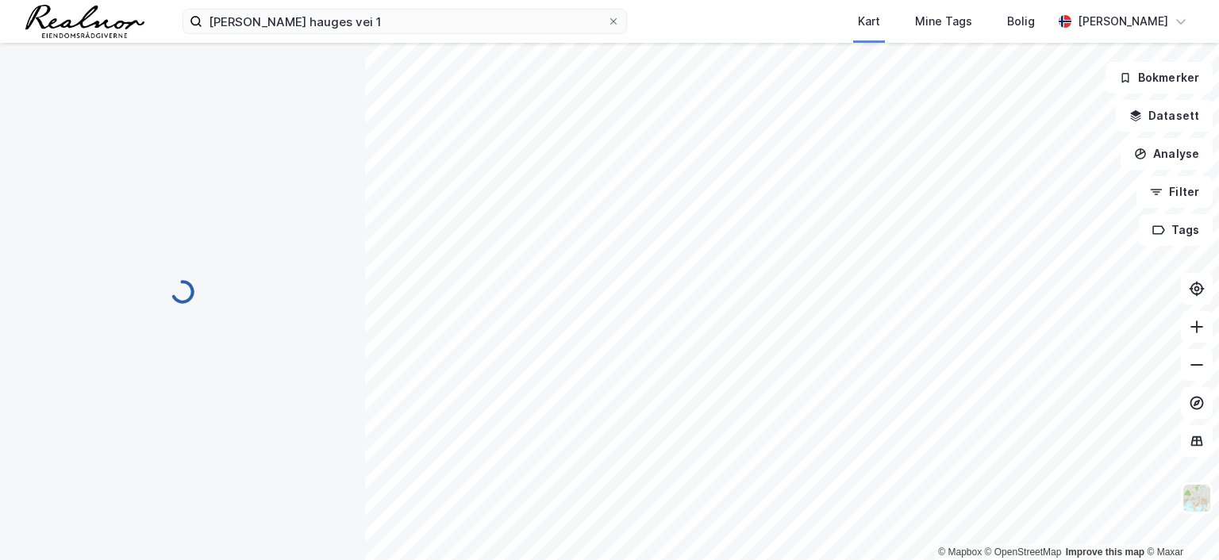
scroll to position [2, 0]
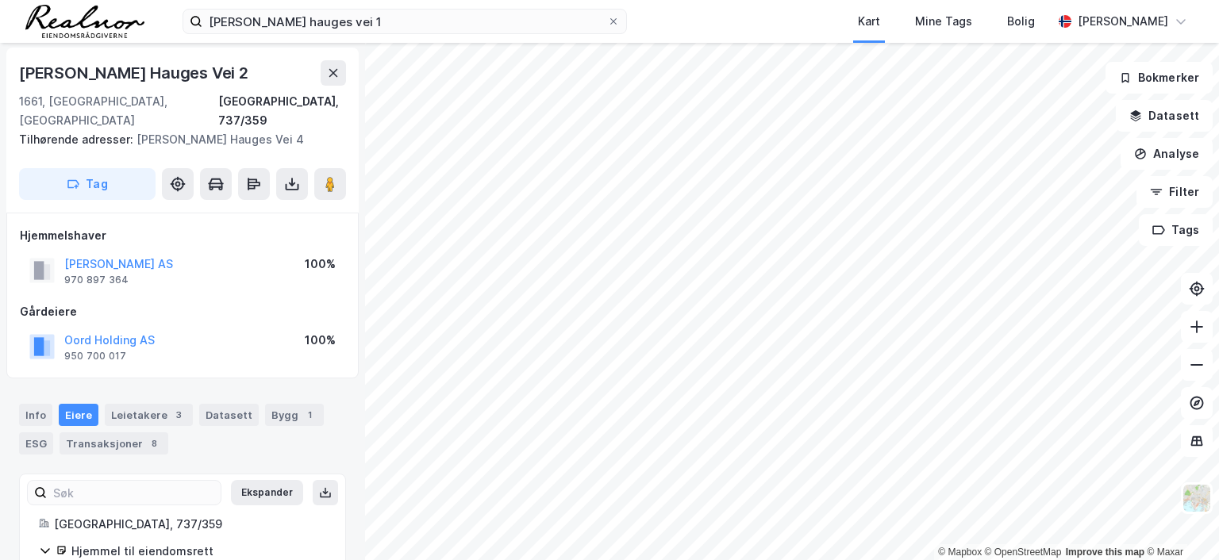
scroll to position [2, 0]
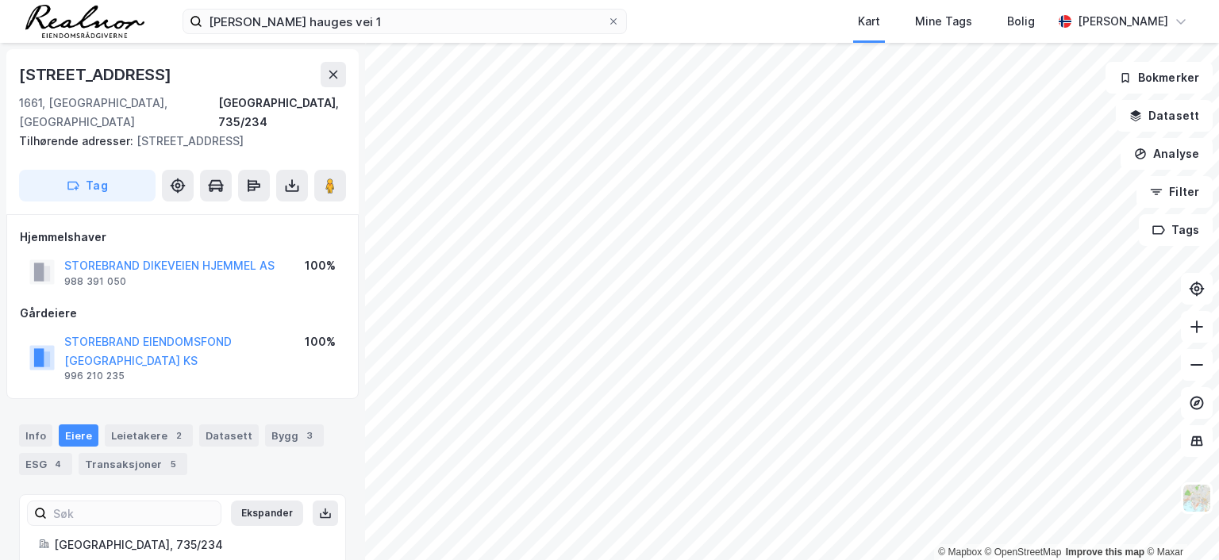
scroll to position [2, 0]
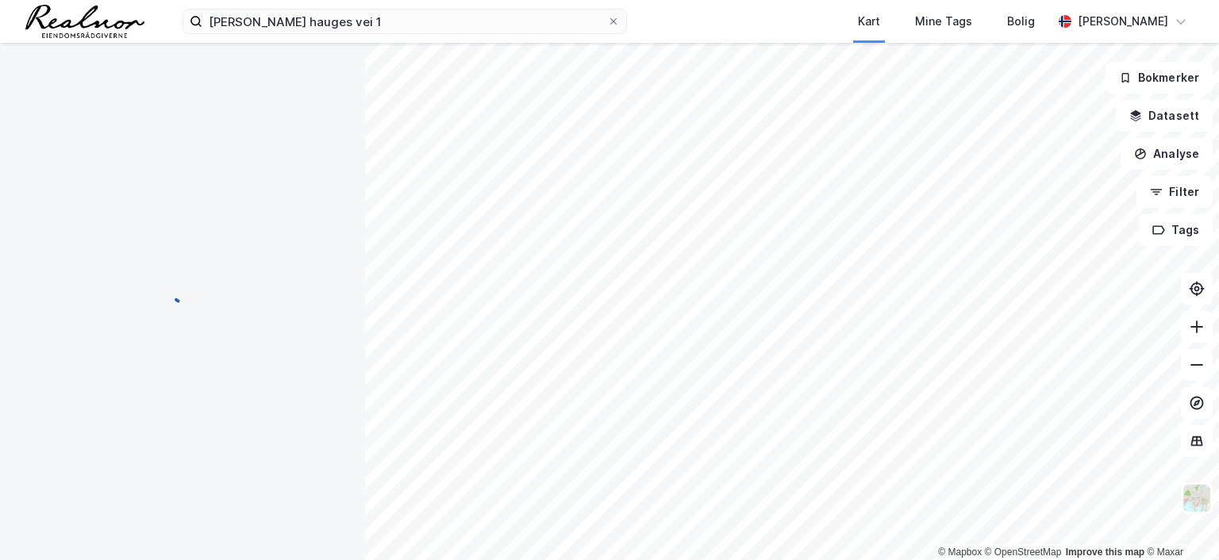
scroll to position [2, 0]
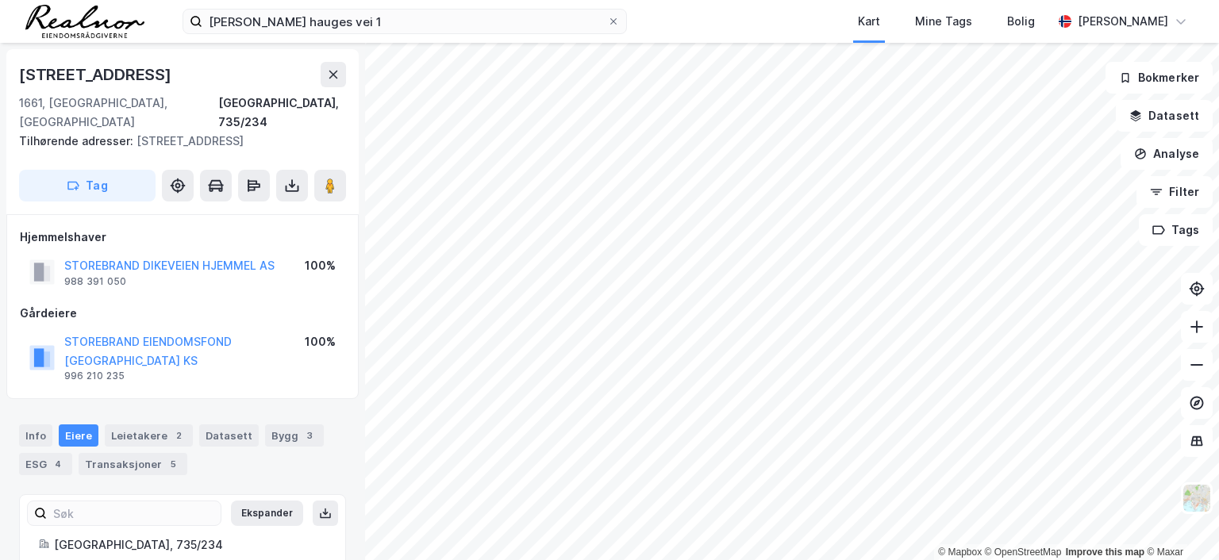
scroll to position [2, 0]
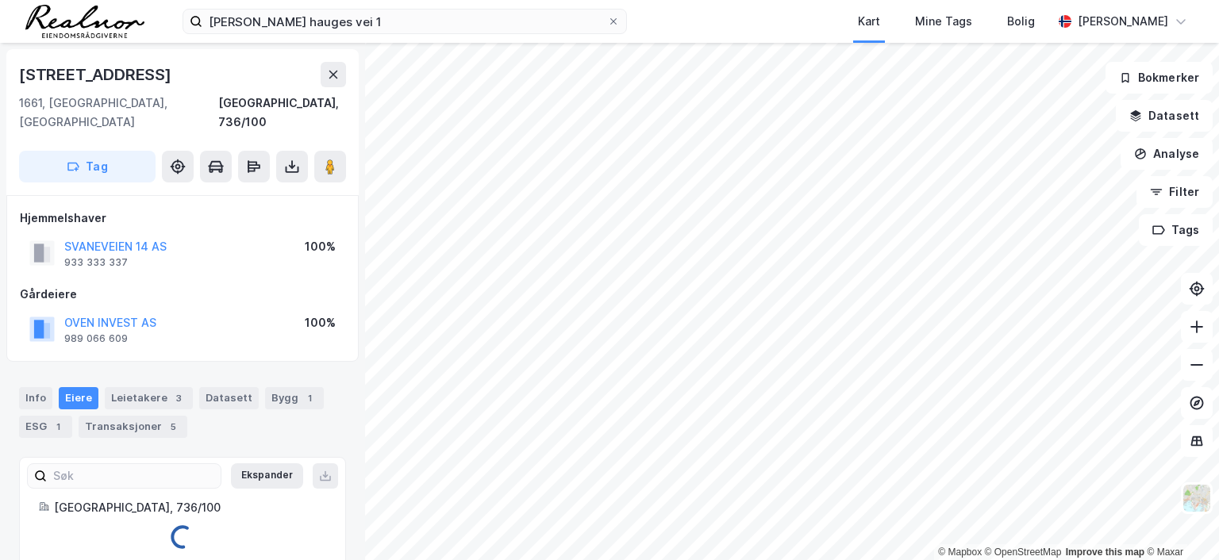
scroll to position [2, 0]
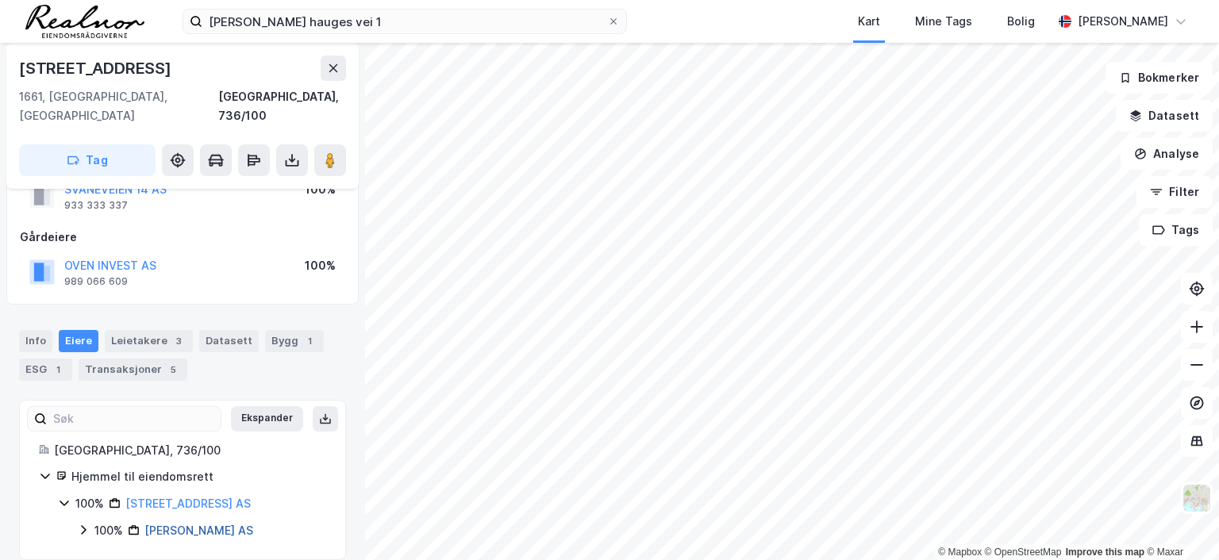
click at [183, 524] on link "[PERSON_NAME] AS" at bounding box center [198, 530] width 109 height 13
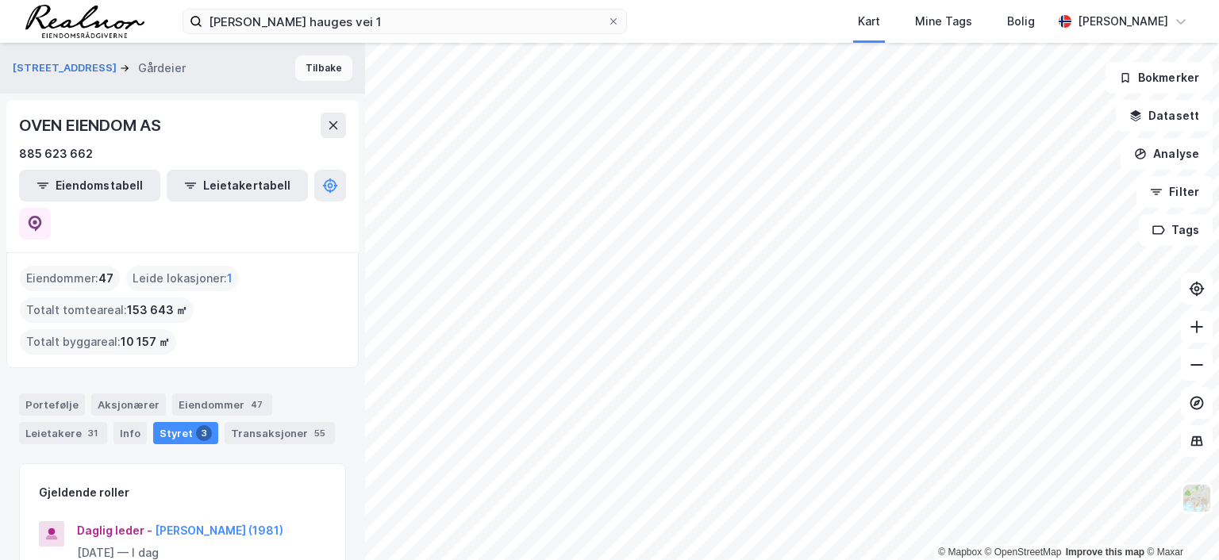
click at [305, 67] on button "Tilbake" at bounding box center [323, 68] width 57 height 25
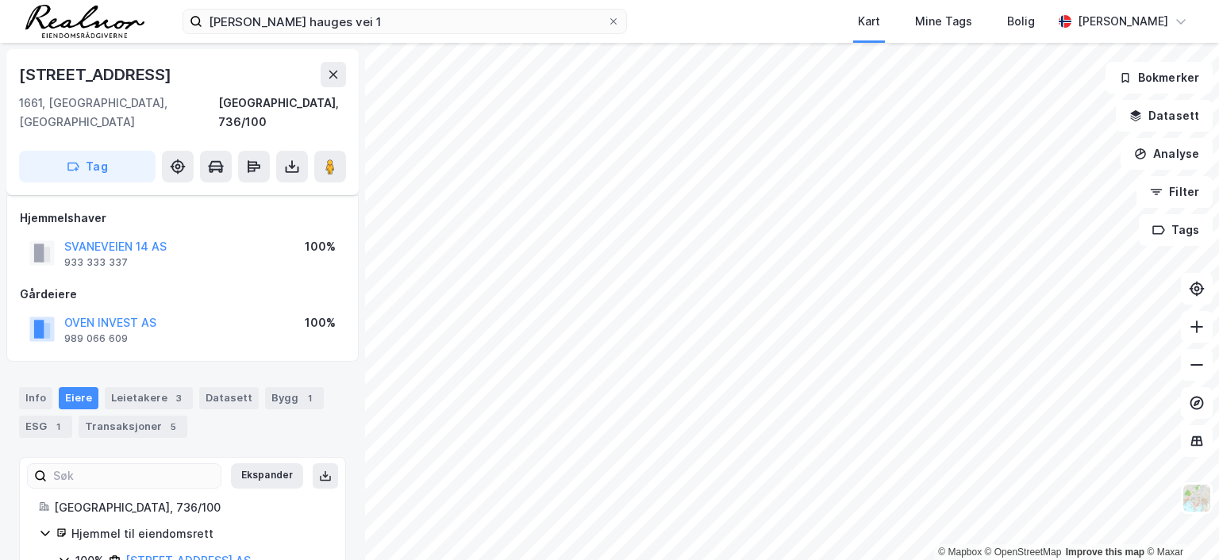
scroll to position [57, 0]
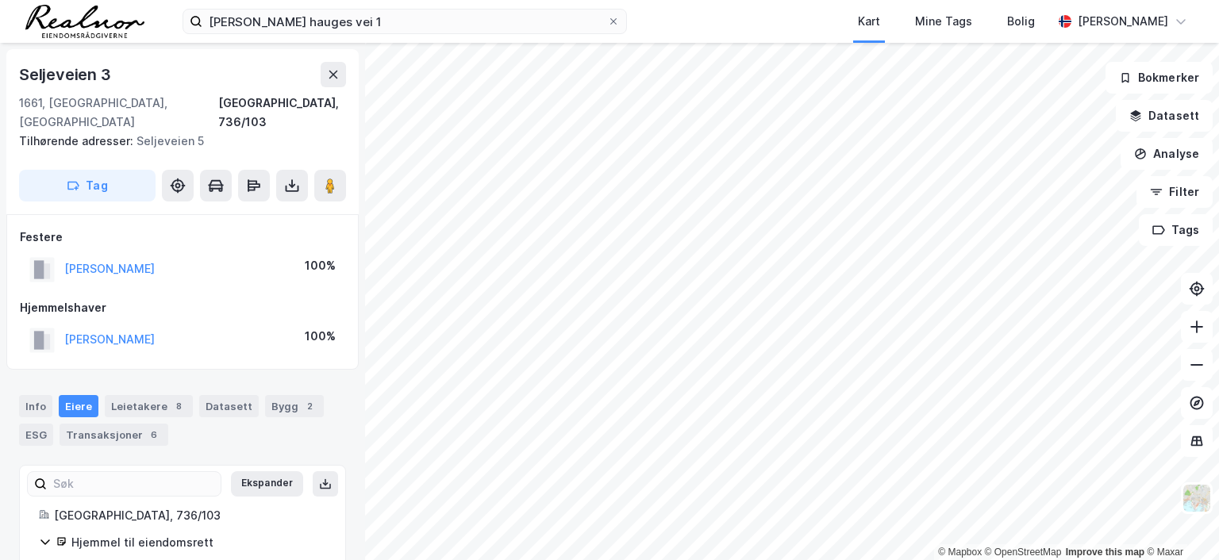
scroll to position [2, 0]
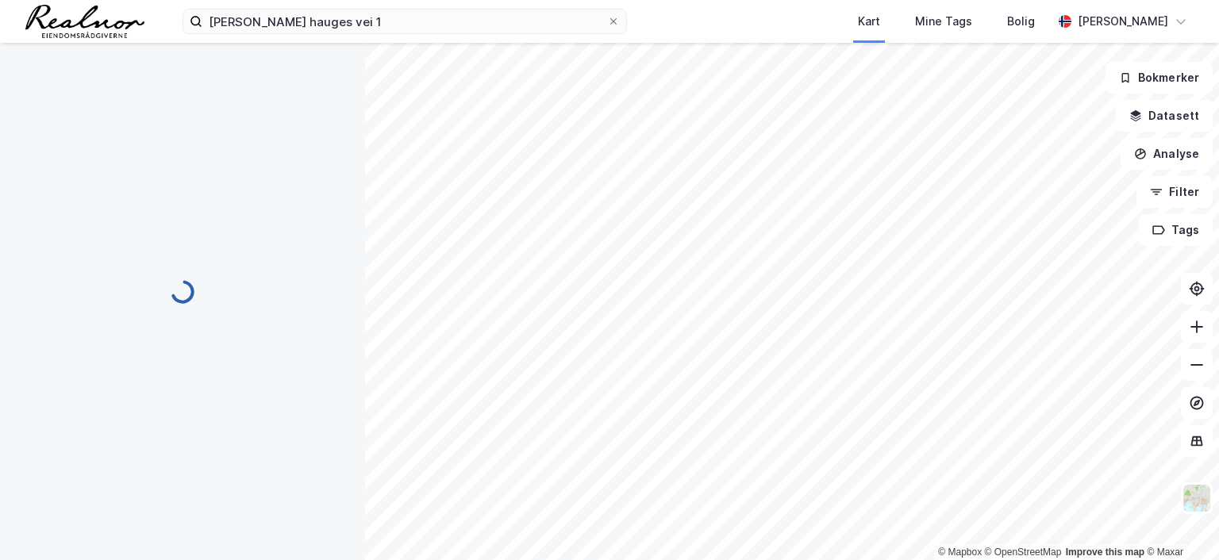
scroll to position [2, 0]
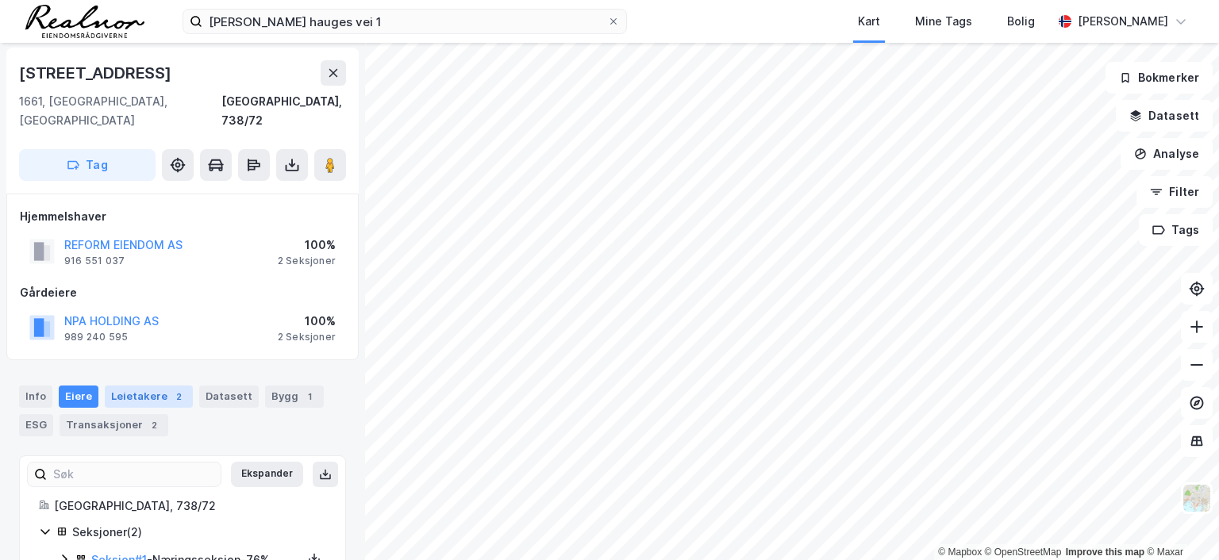
click at [155, 386] on div "Leietakere 2" at bounding box center [149, 397] width 88 height 22
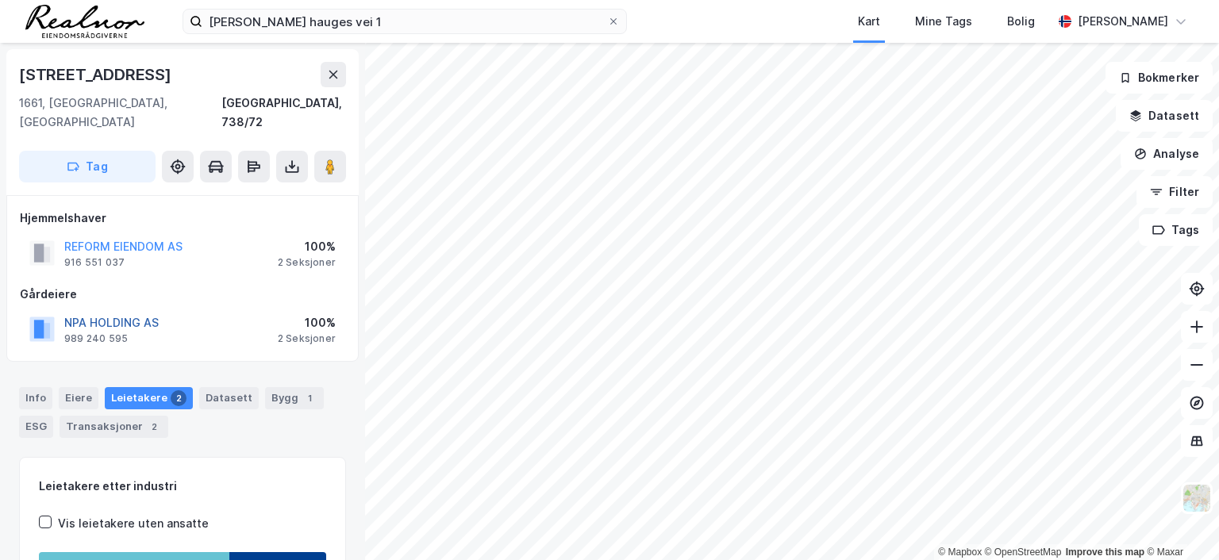
click at [0, 0] on button "NPA HOLDING AS" at bounding box center [0, 0] width 0 height 0
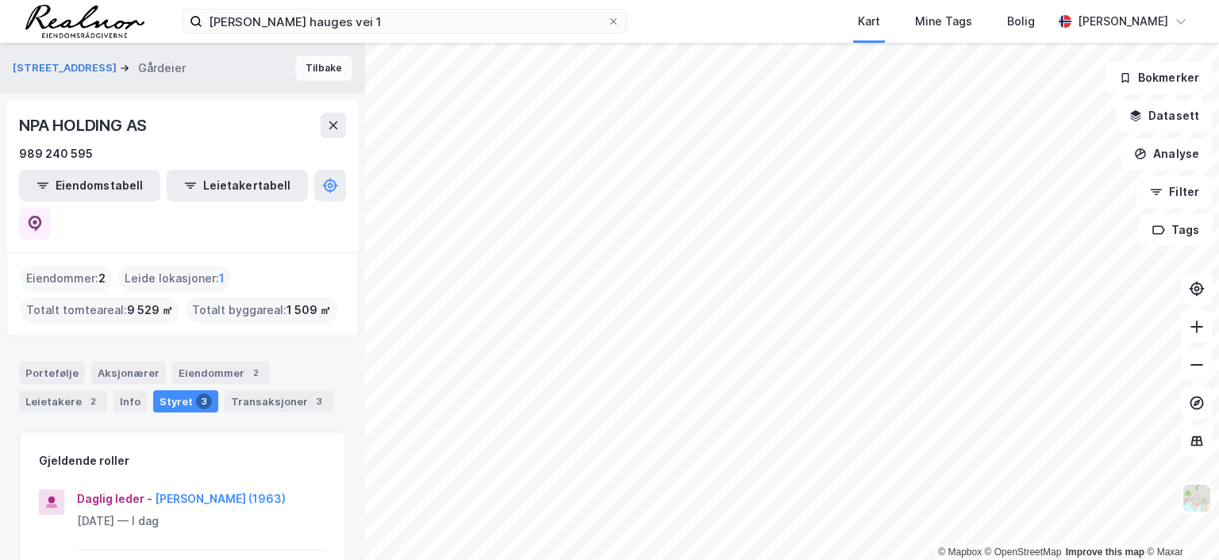
click at [314, 66] on button "Tilbake" at bounding box center [323, 68] width 57 height 25
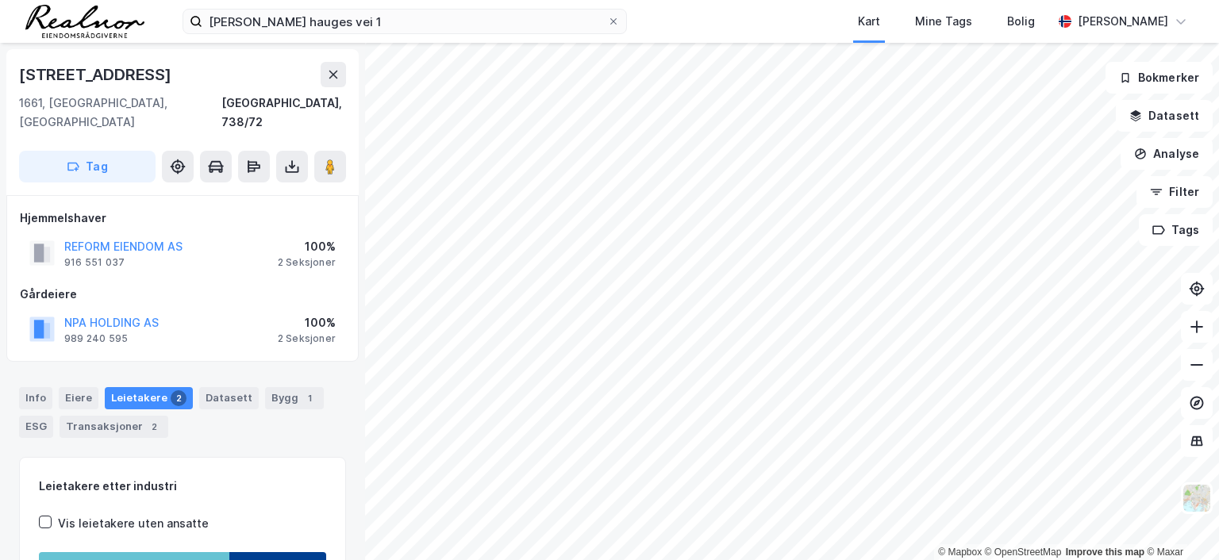
scroll to position [2, 0]
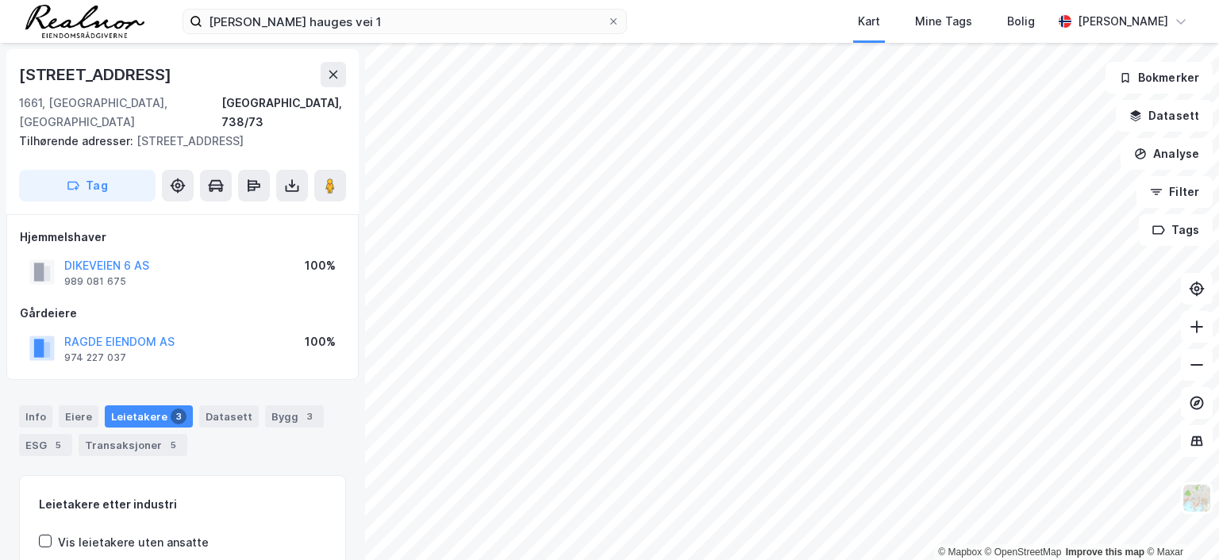
scroll to position [2, 0]
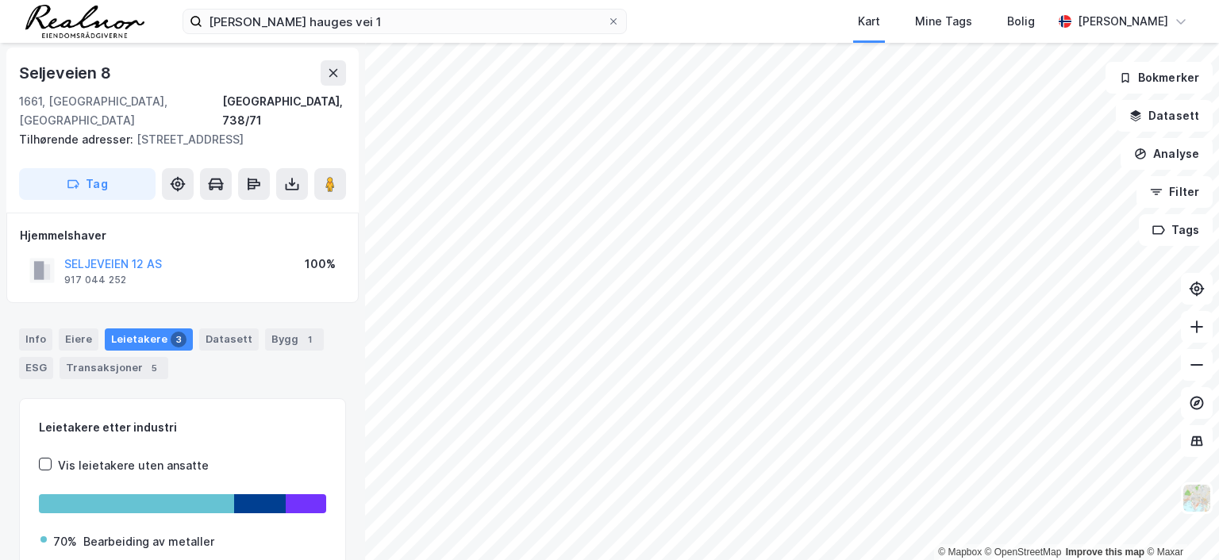
scroll to position [2, 0]
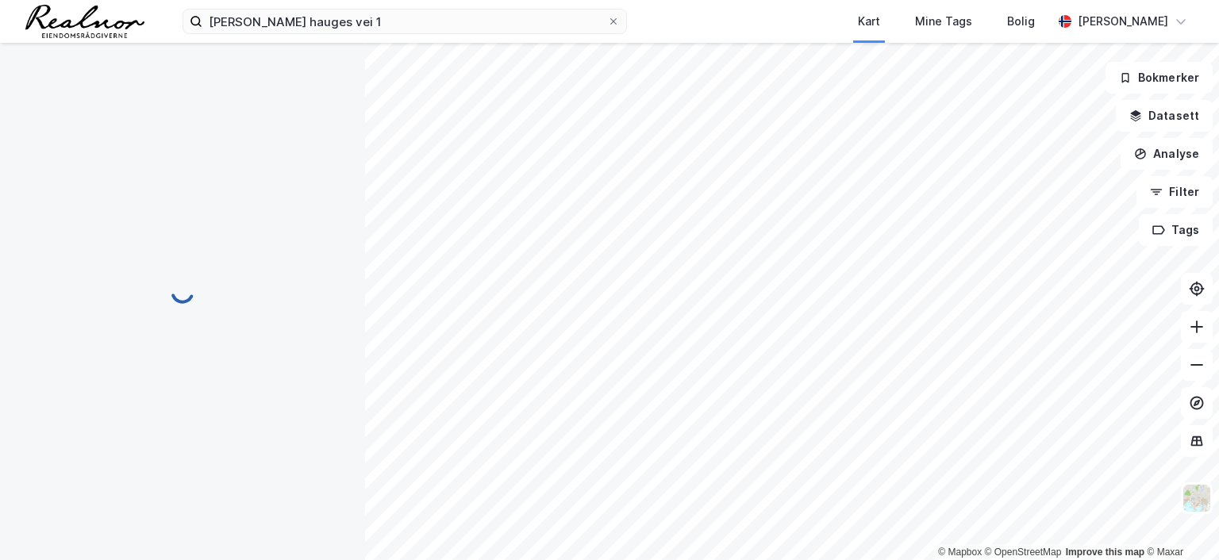
scroll to position [2, 0]
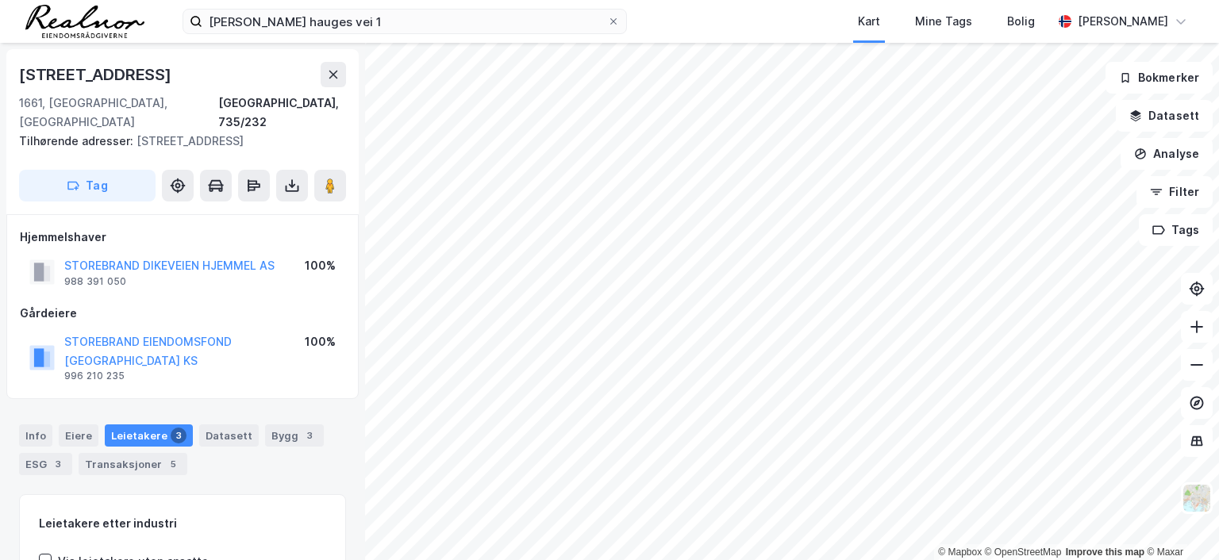
scroll to position [2, 0]
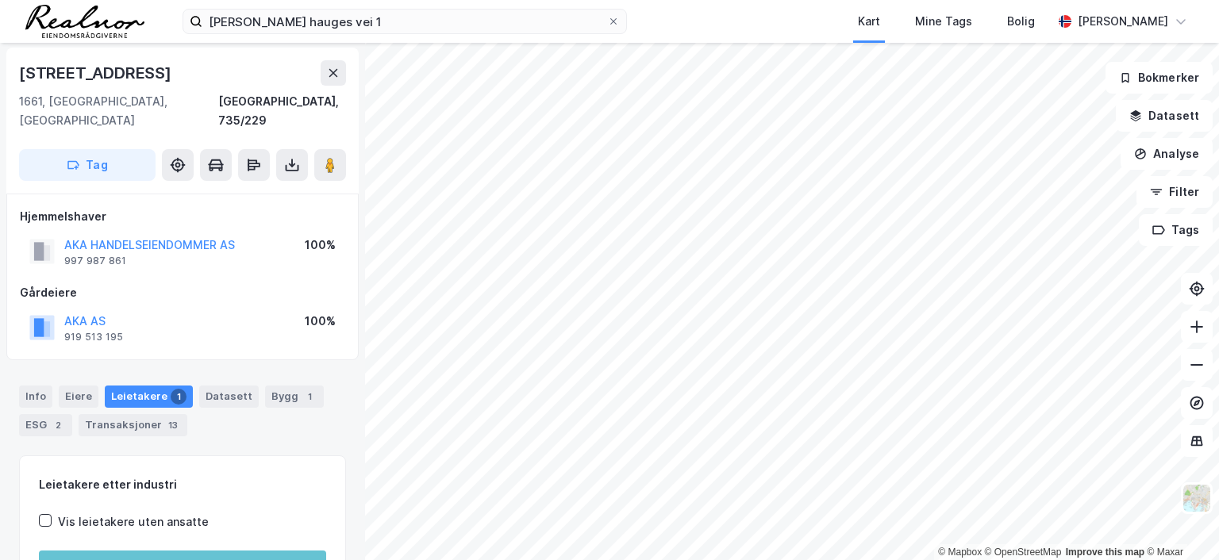
scroll to position [2, 0]
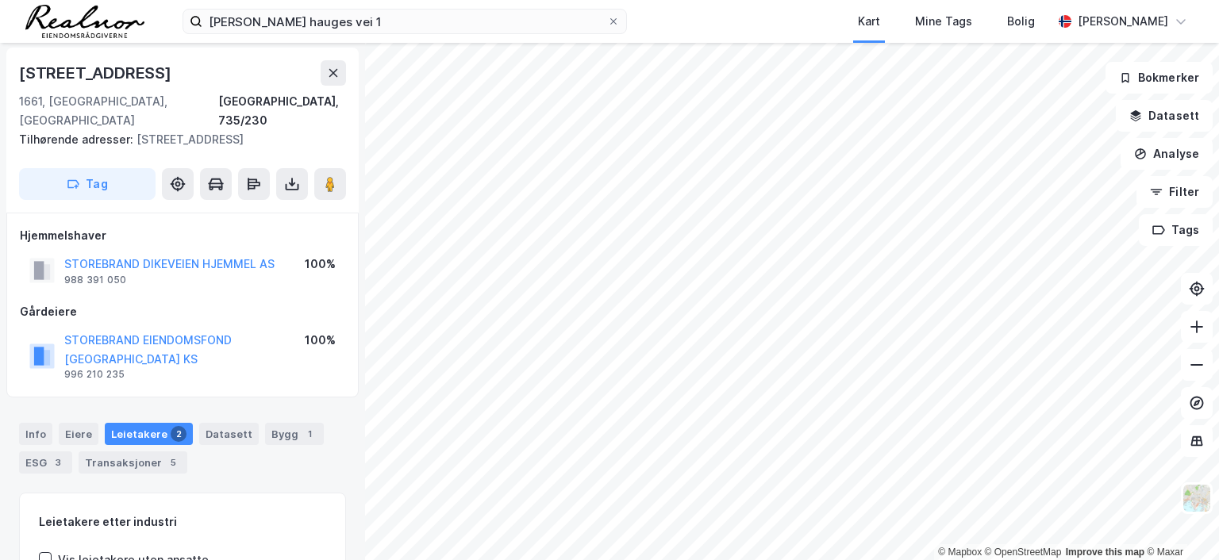
scroll to position [2, 0]
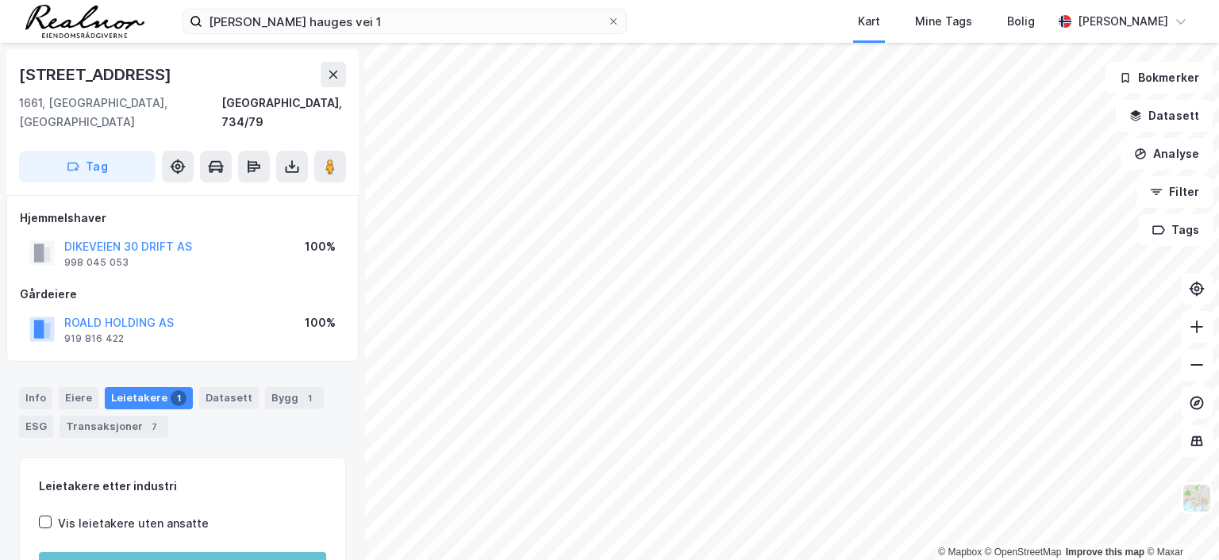
scroll to position [2, 0]
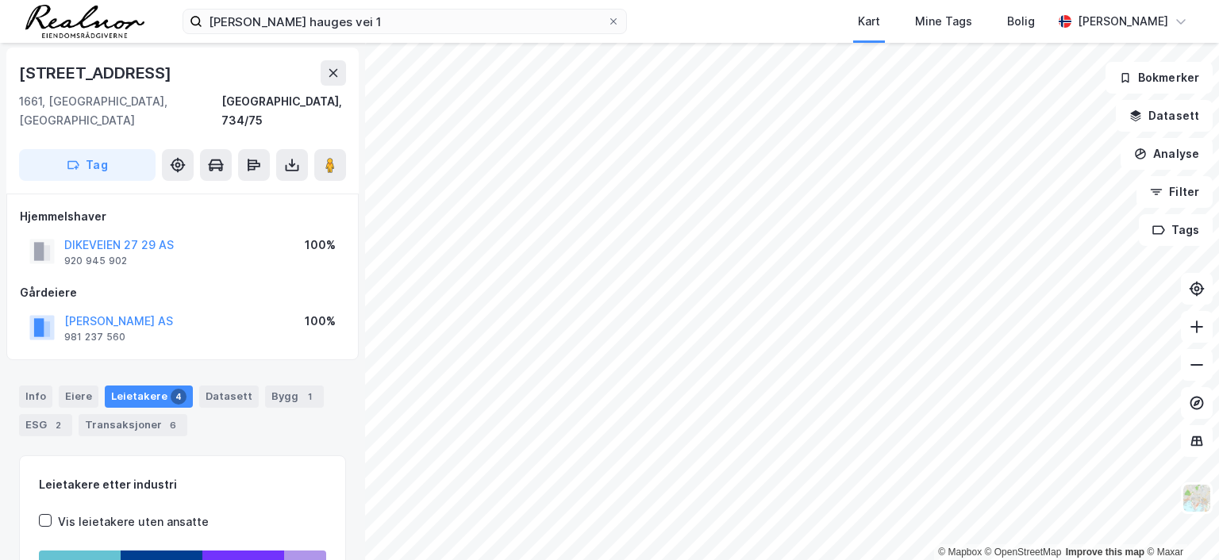
scroll to position [2, 0]
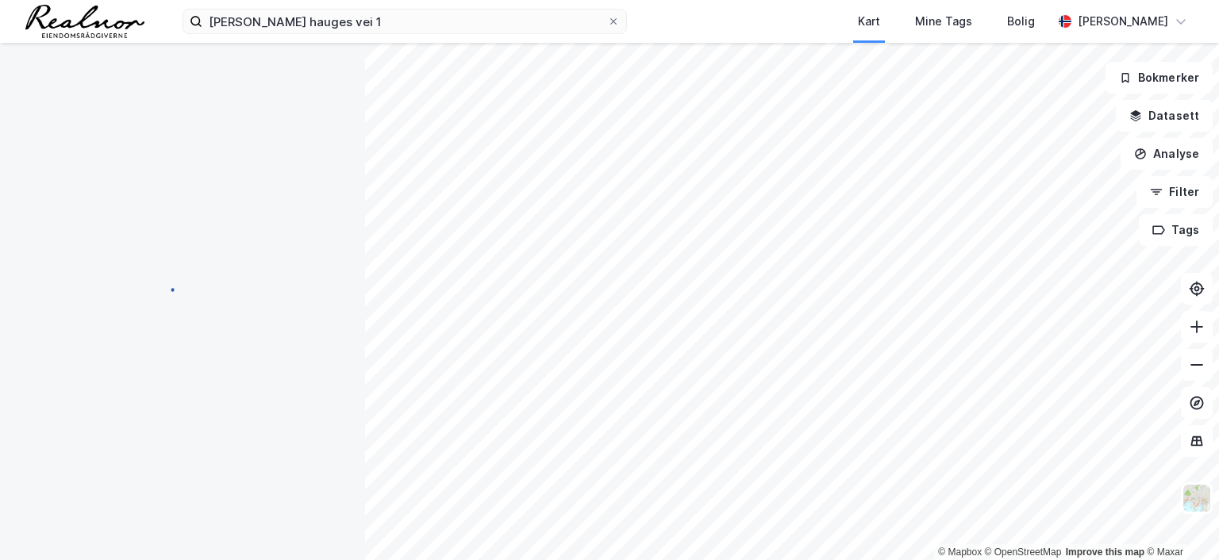
scroll to position [2, 0]
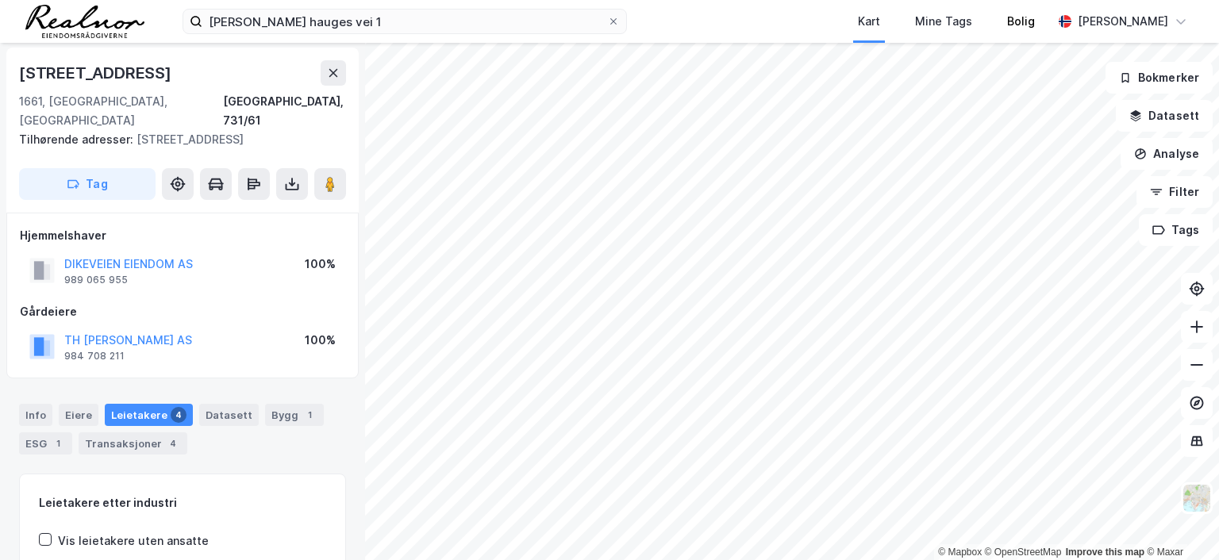
scroll to position [2, 0]
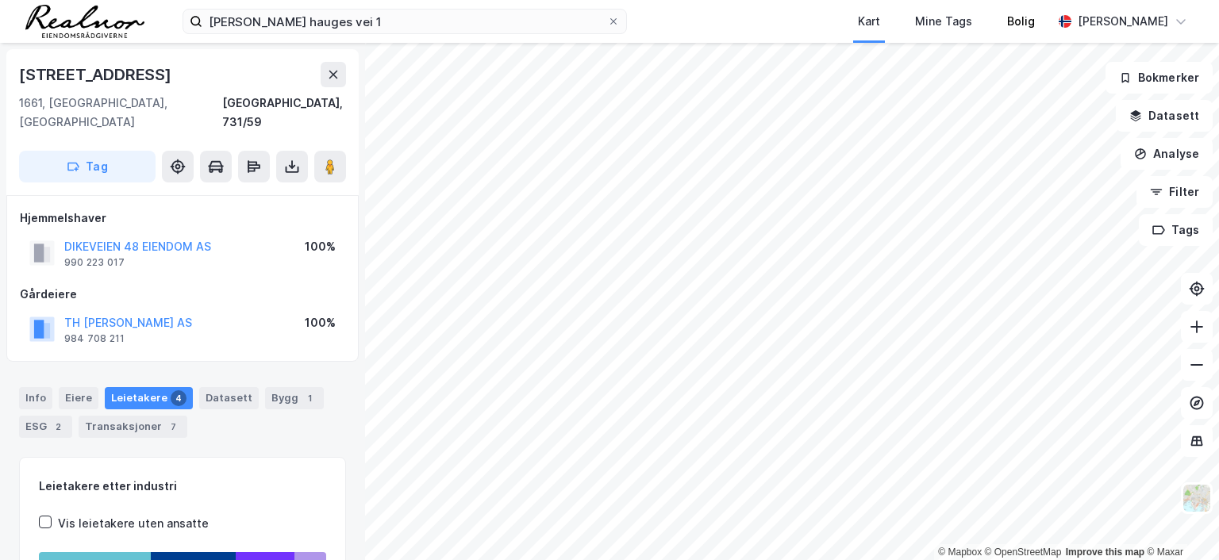
scroll to position [2, 0]
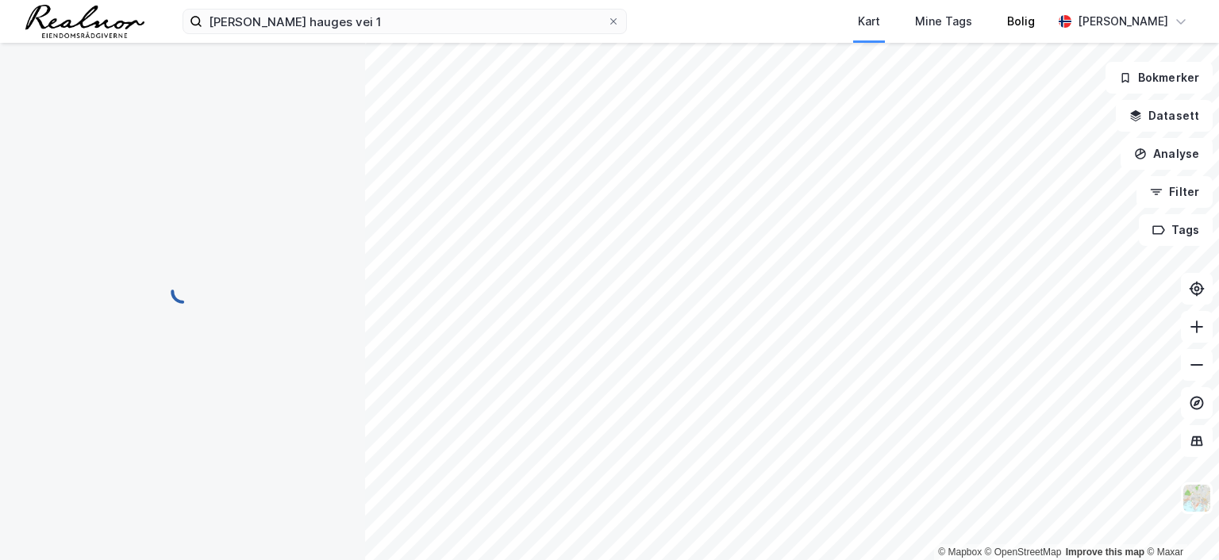
scroll to position [2, 0]
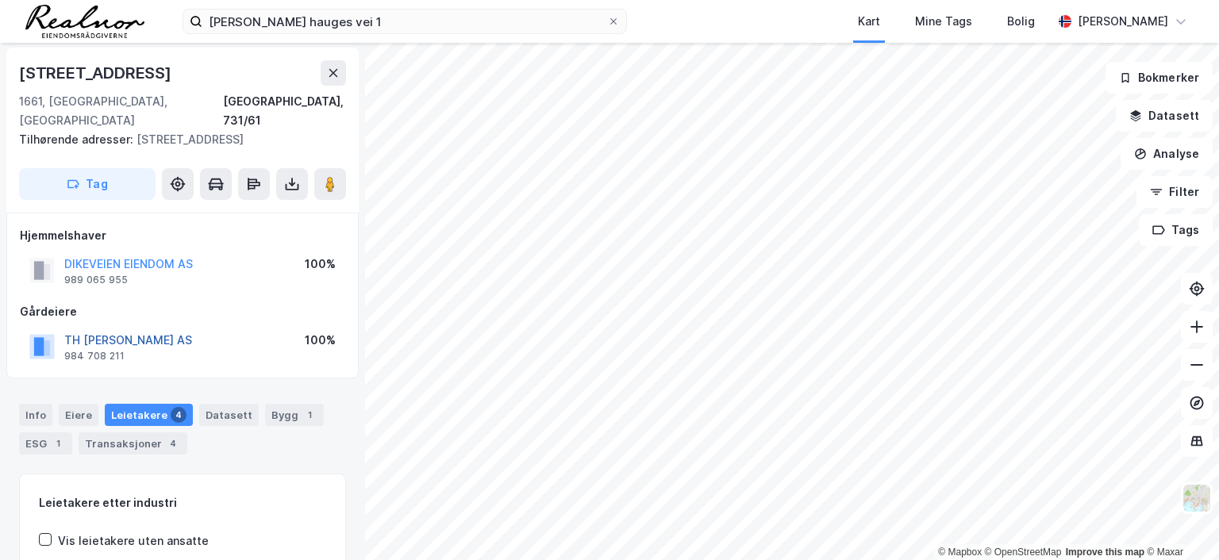
click at [0, 0] on button "TH [PERSON_NAME] AS" at bounding box center [0, 0] width 0 height 0
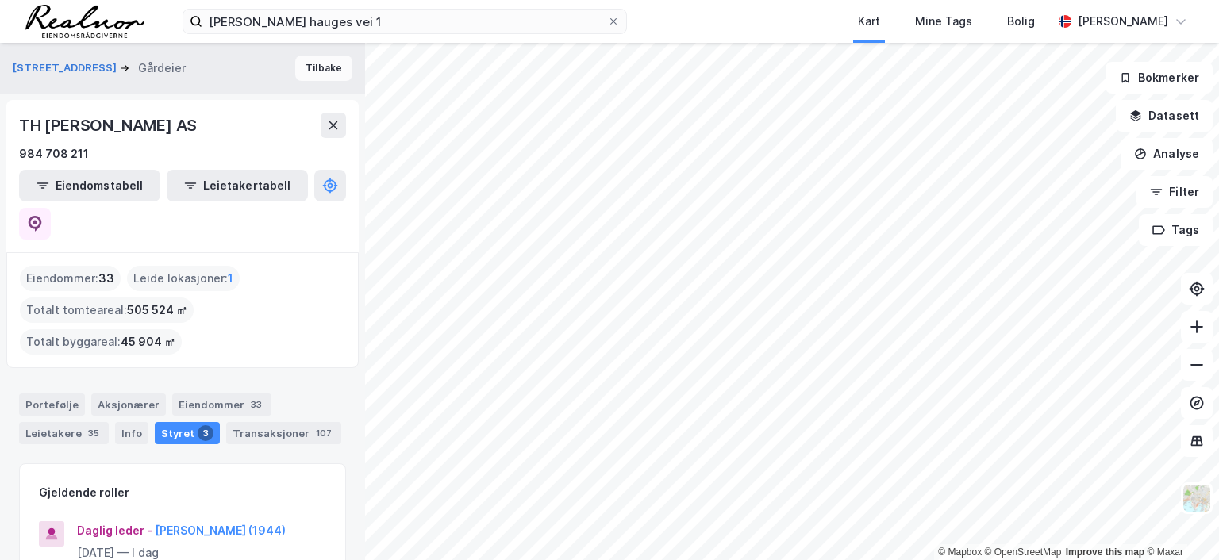
click at [307, 63] on button "Tilbake" at bounding box center [323, 68] width 57 height 25
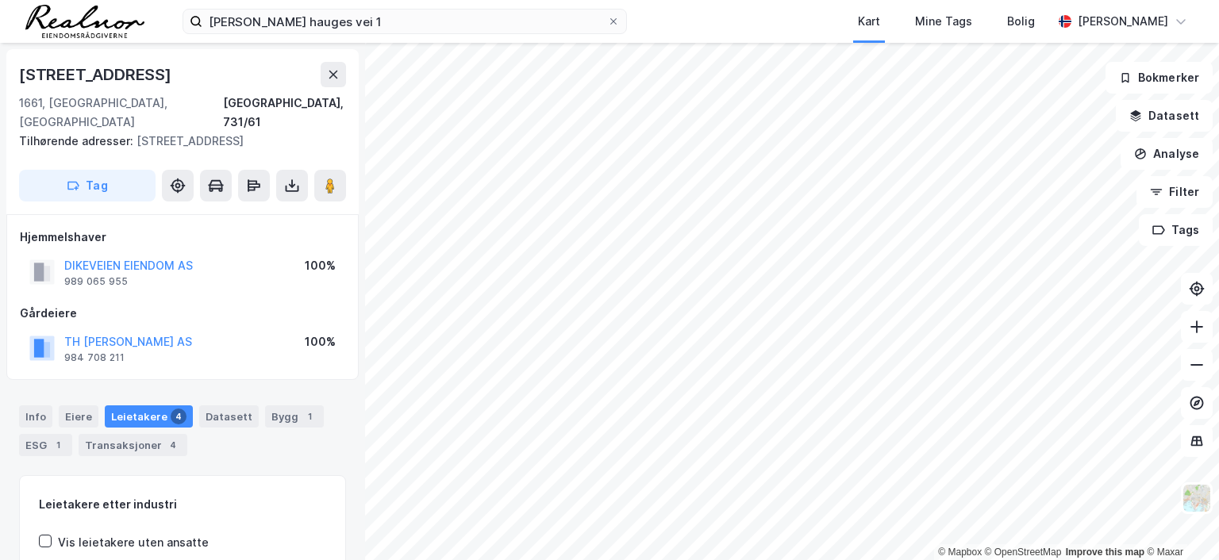
scroll to position [2, 0]
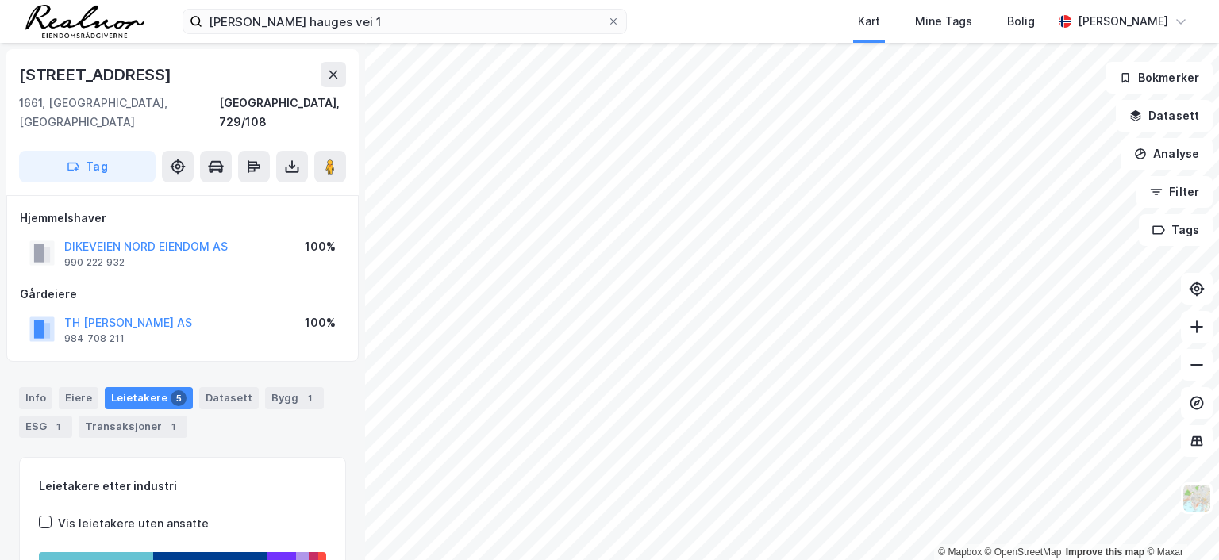
scroll to position [2, 0]
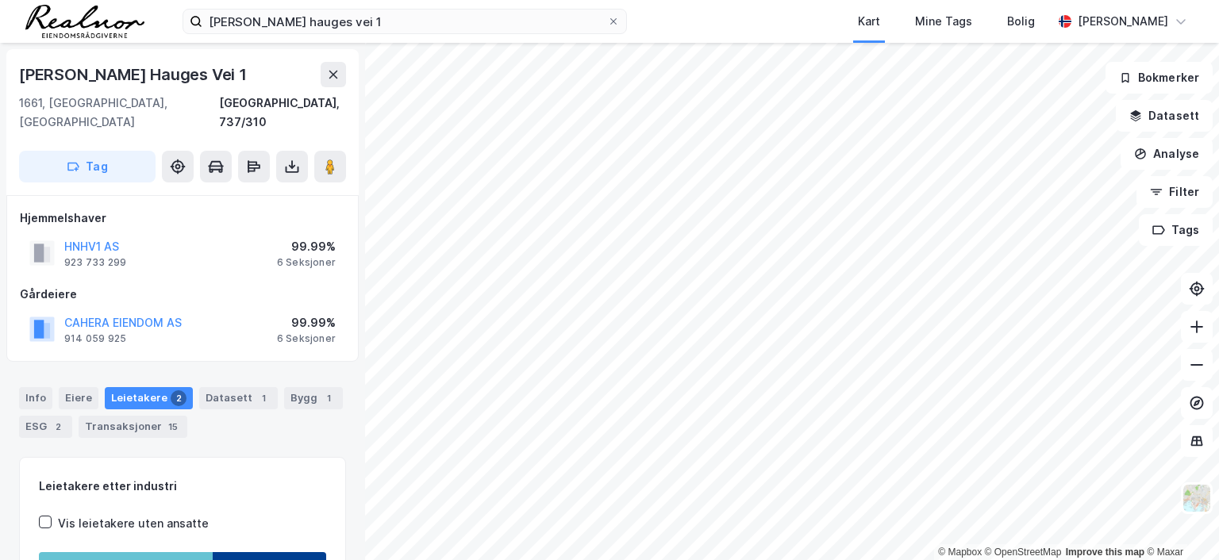
scroll to position [2, 0]
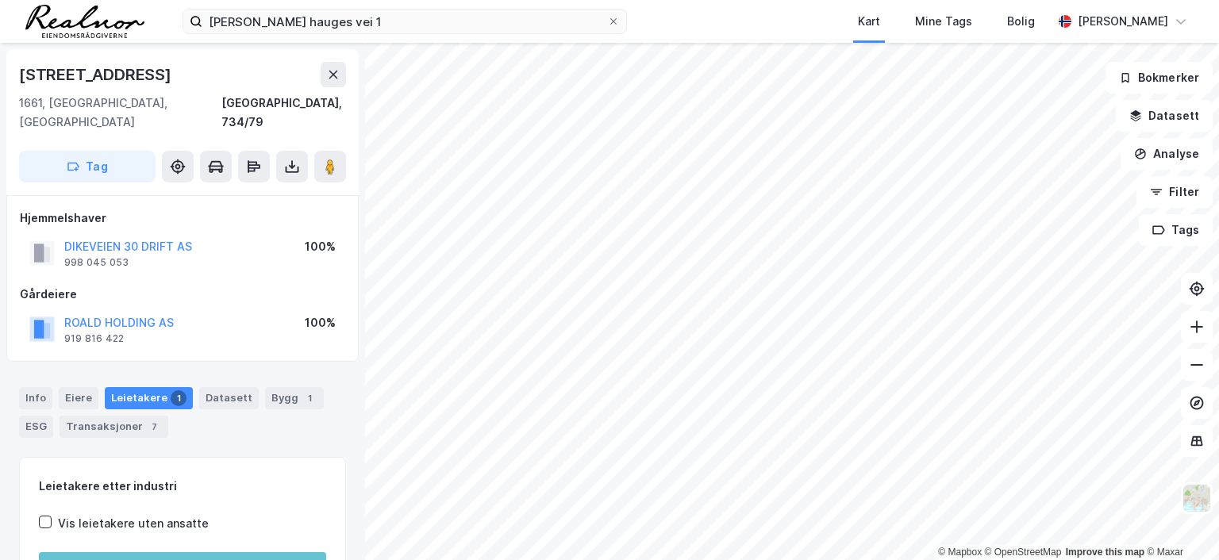
scroll to position [2, 0]
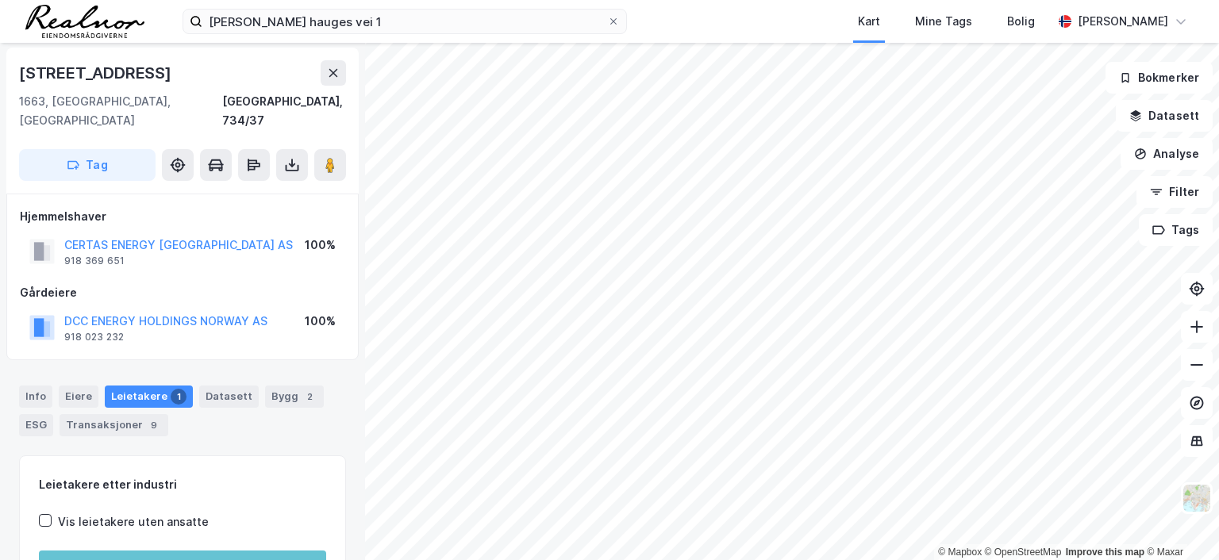
scroll to position [2, 0]
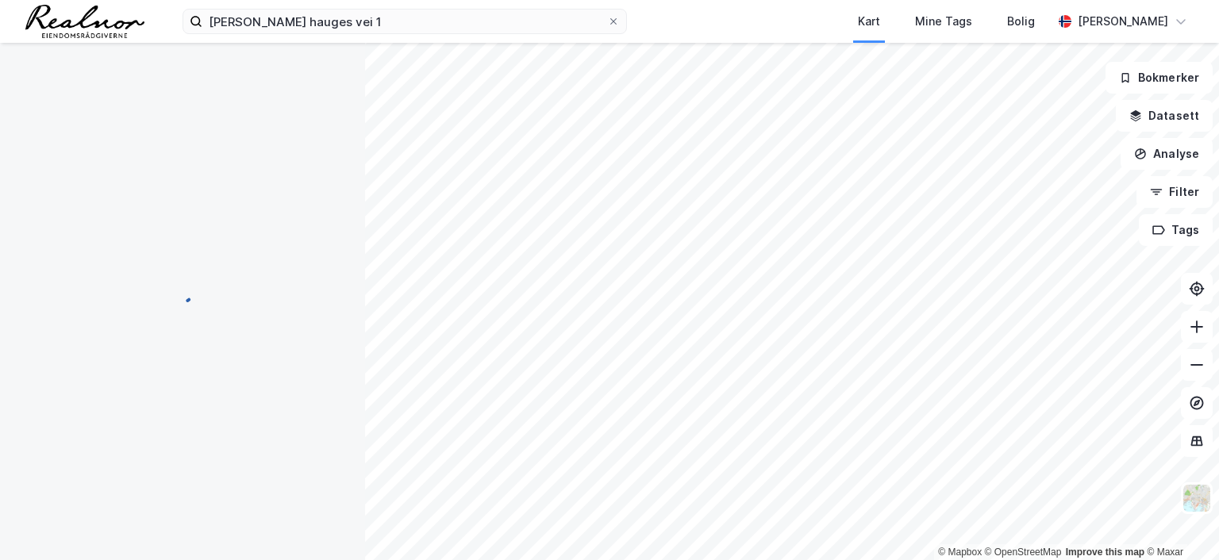
scroll to position [2, 0]
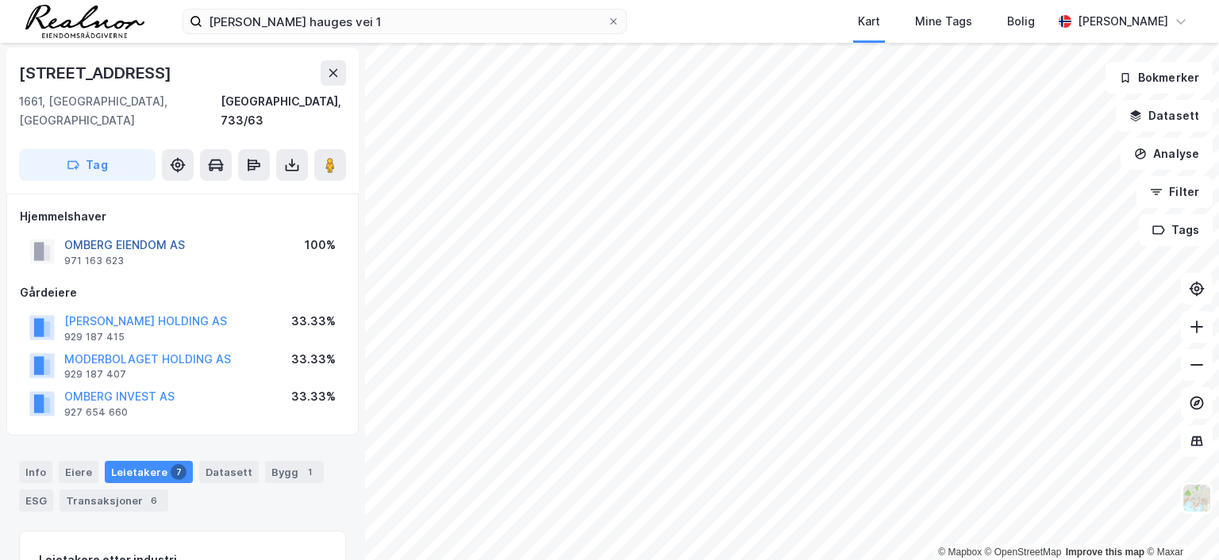
click at [0, 0] on button "OMBERG EIENDOM AS" at bounding box center [0, 0] width 0 height 0
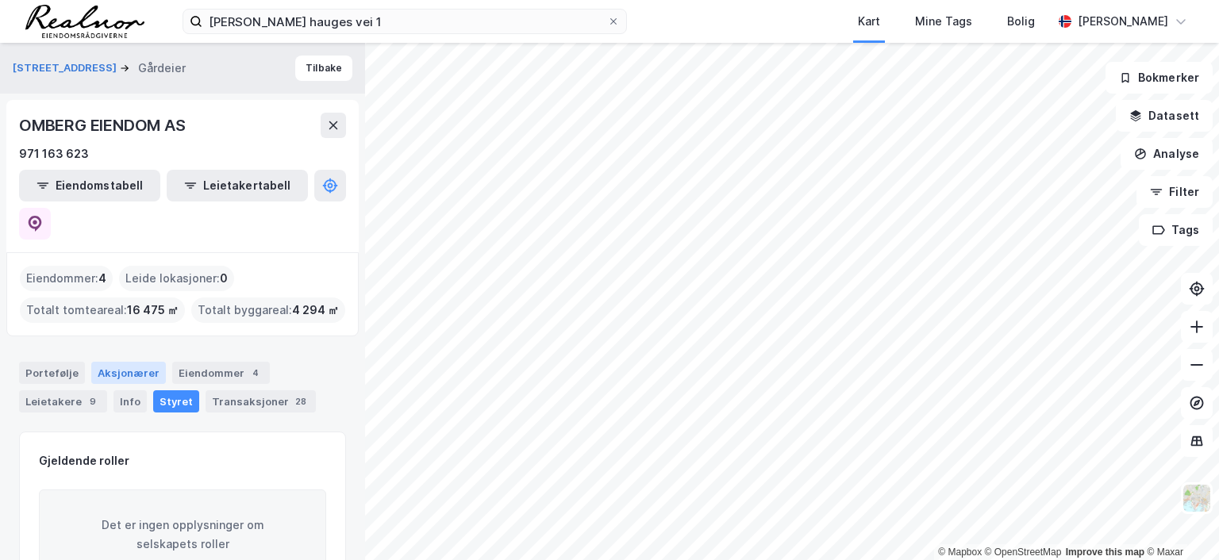
click at [132, 362] on div "Aksjonærer" at bounding box center [128, 373] width 75 height 22
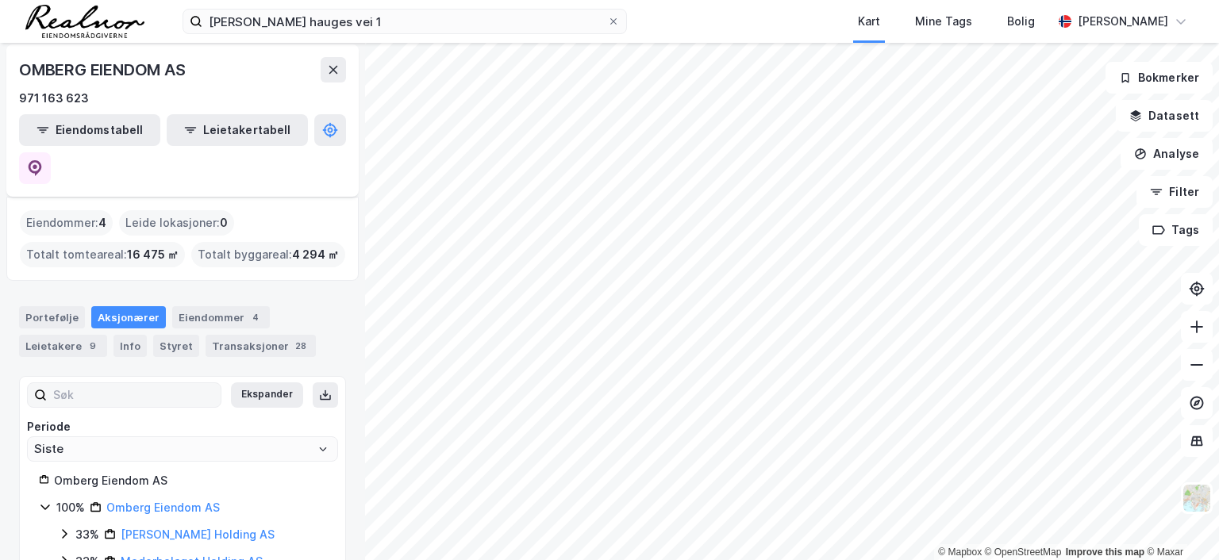
scroll to position [79, 0]
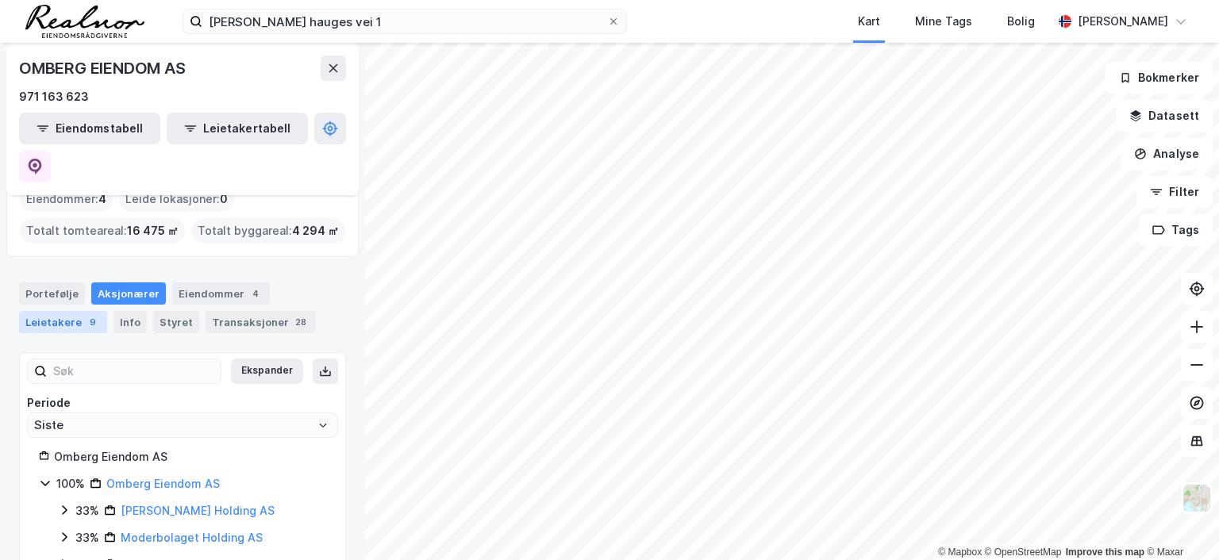
click at [76, 311] on div "Leietakere 9" at bounding box center [63, 322] width 88 height 22
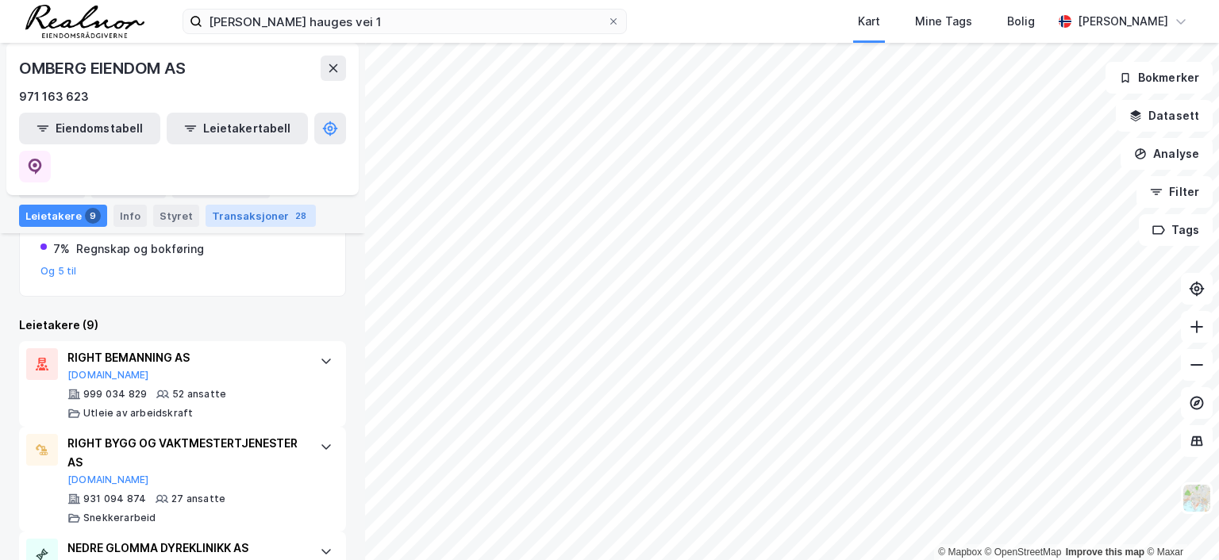
scroll to position [218, 0]
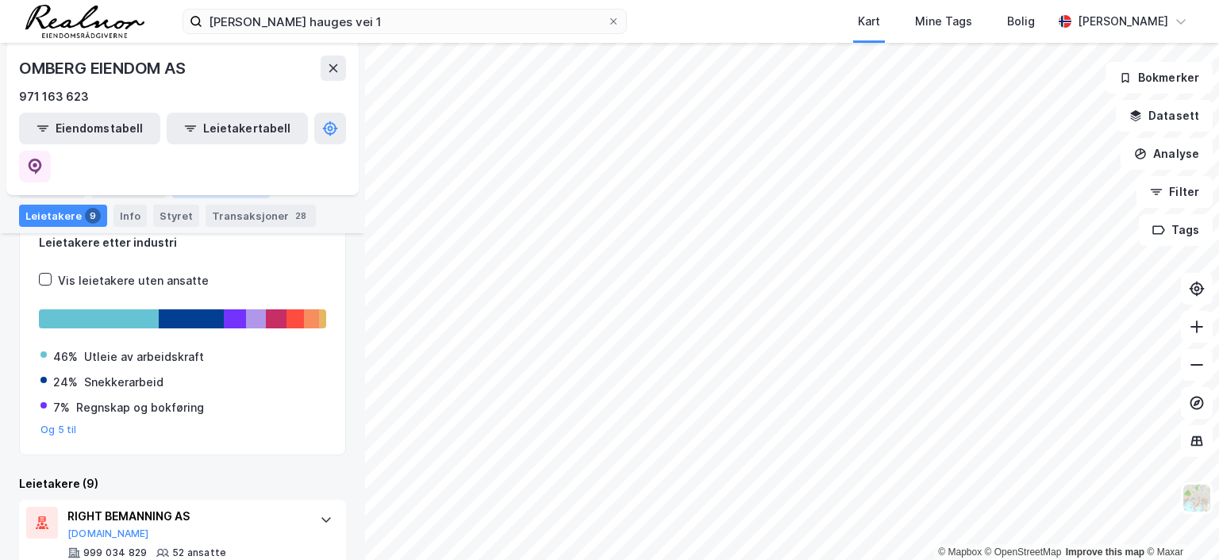
click at [222, 186] on div "Eiendommer 4" at bounding box center [221, 187] width 98 height 22
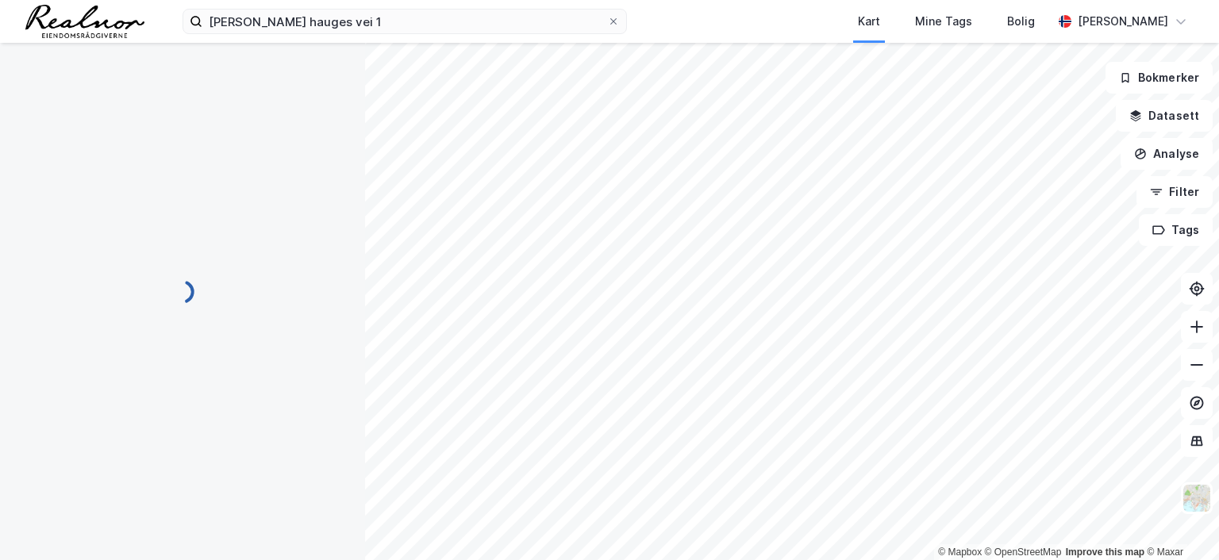
scroll to position [2, 0]
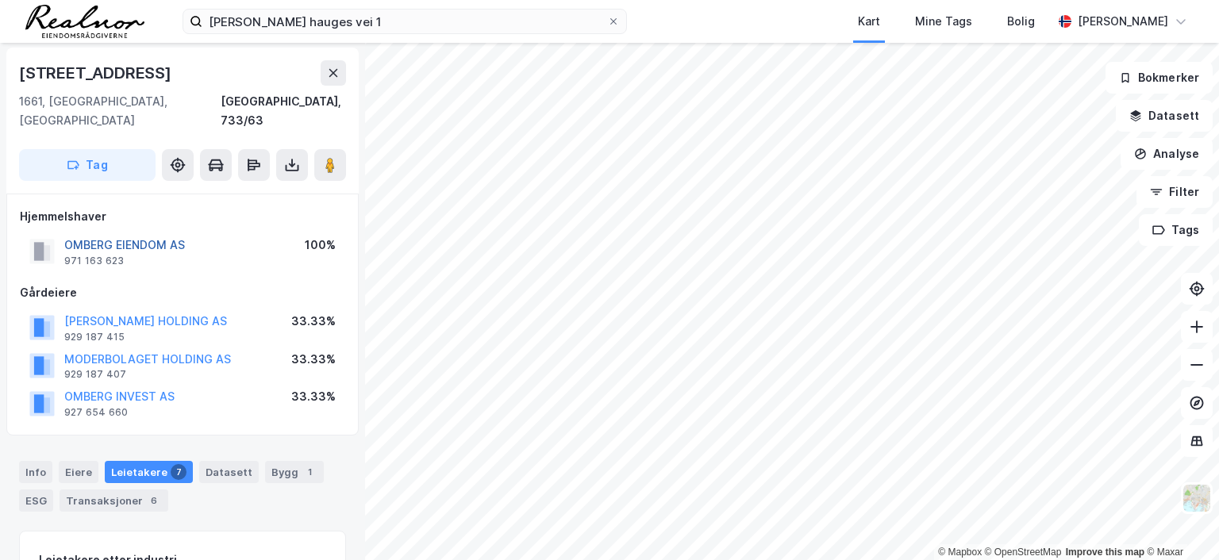
click at [0, 0] on button "OMBERG EIENDOM AS" at bounding box center [0, 0] width 0 height 0
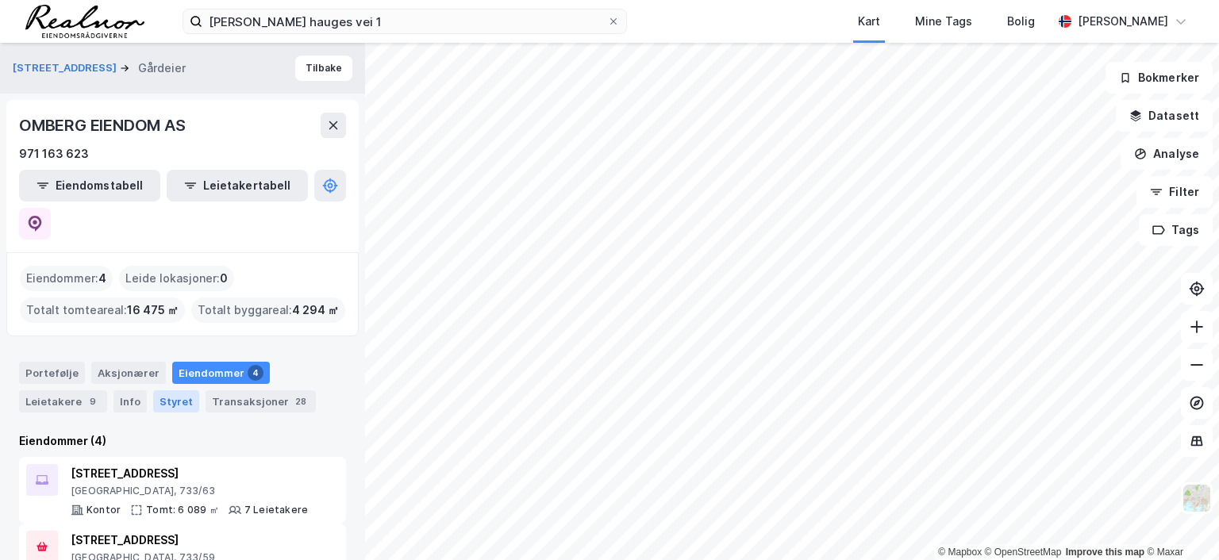
click at [164, 390] on div "Styret" at bounding box center [176, 401] width 46 height 22
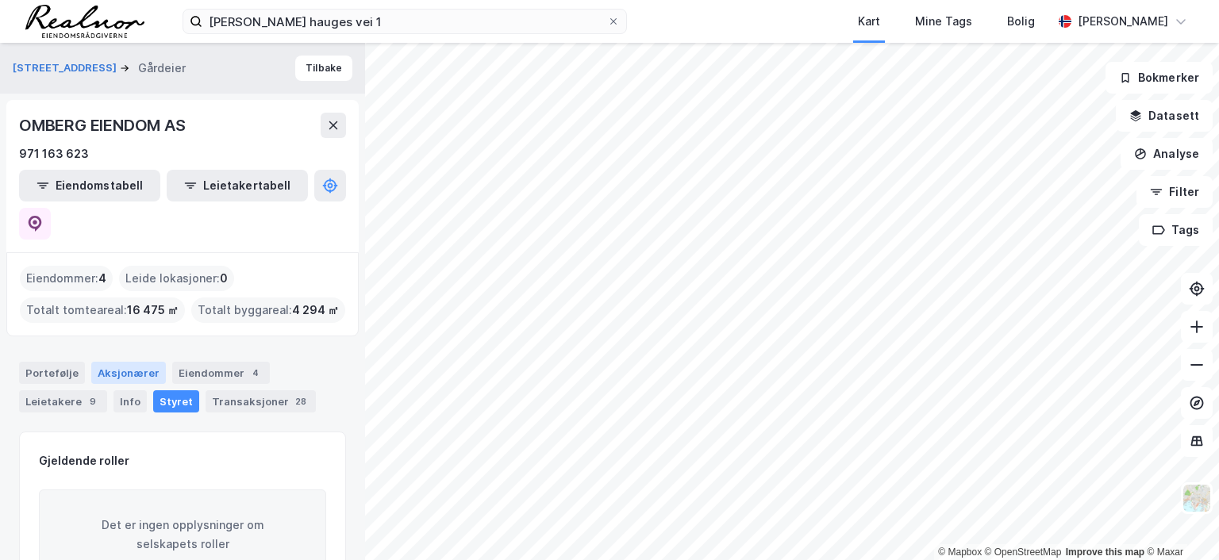
click at [125, 362] on div "Aksjonærer" at bounding box center [128, 373] width 75 height 22
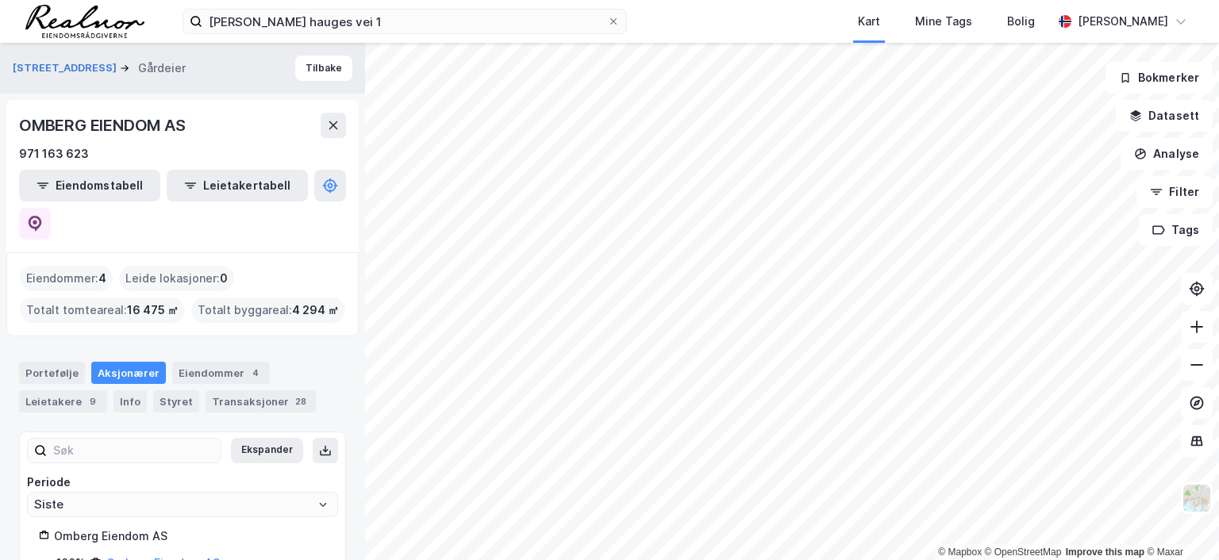
scroll to position [93, 0]
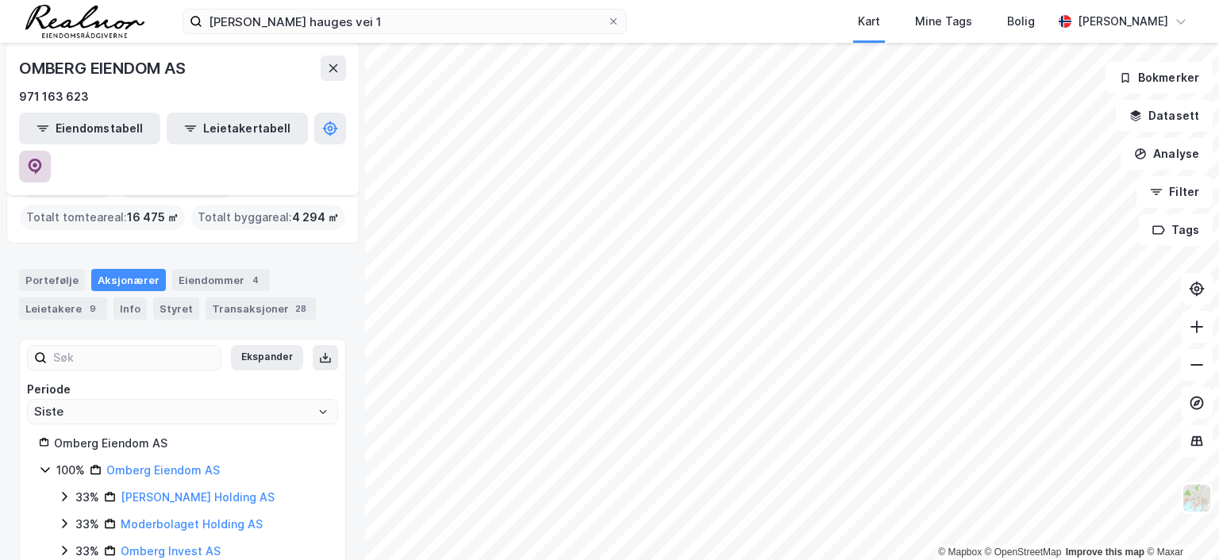
click at [43, 159] on icon at bounding box center [35, 167] width 16 height 16
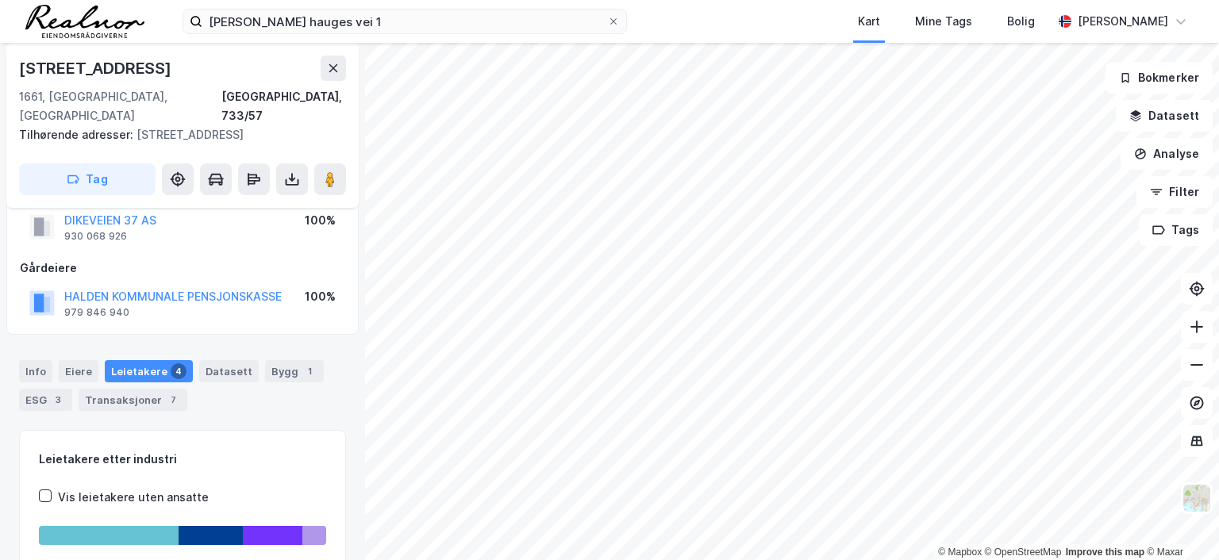
scroll to position [38, 0]
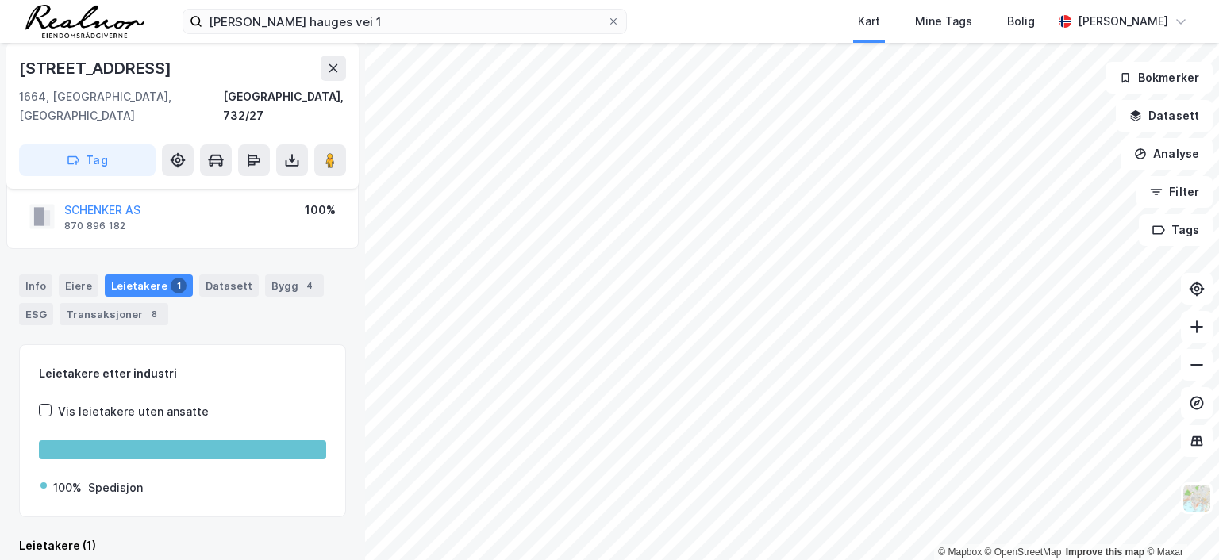
scroll to position [37, 0]
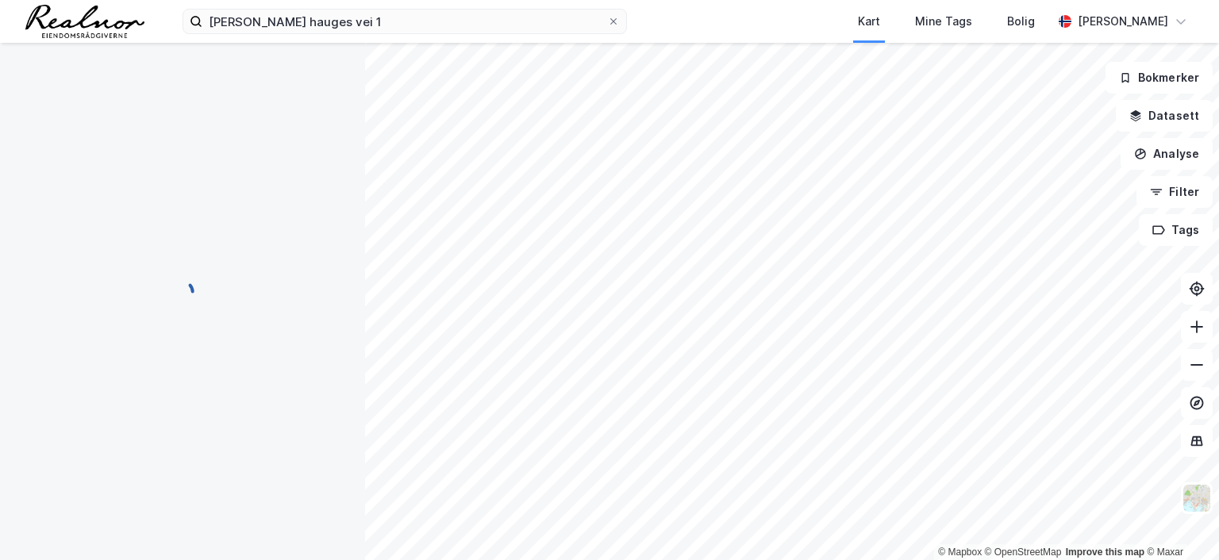
scroll to position [37, 0]
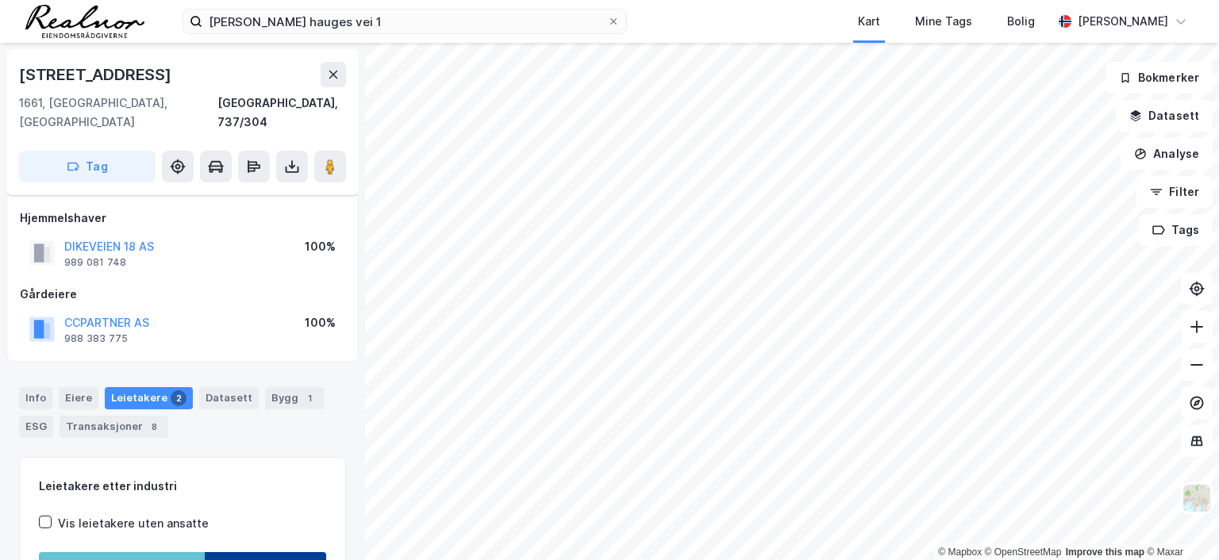
scroll to position [37, 0]
